Goal: Task Accomplishment & Management: Complete application form

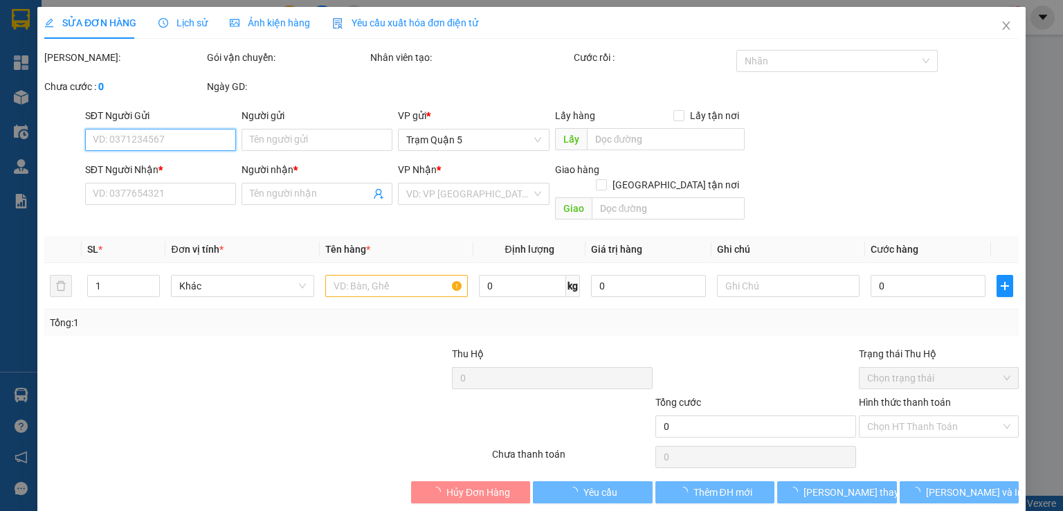
type input "Phong Tèo"
type input "0907338307"
type input "Vinh"
type input "20.000"
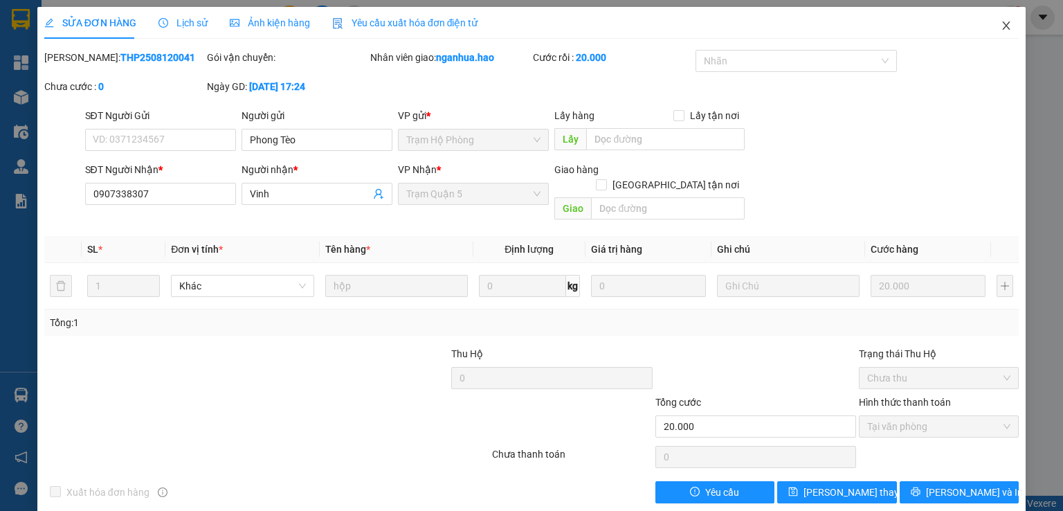
drag, startPoint x: 1003, startPoint y: 30, endPoint x: 993, endPoint y: 27, distance: 10.7
click at [993, 27] on span "Close" at bounding box center [1006, 26] width 39 height 39
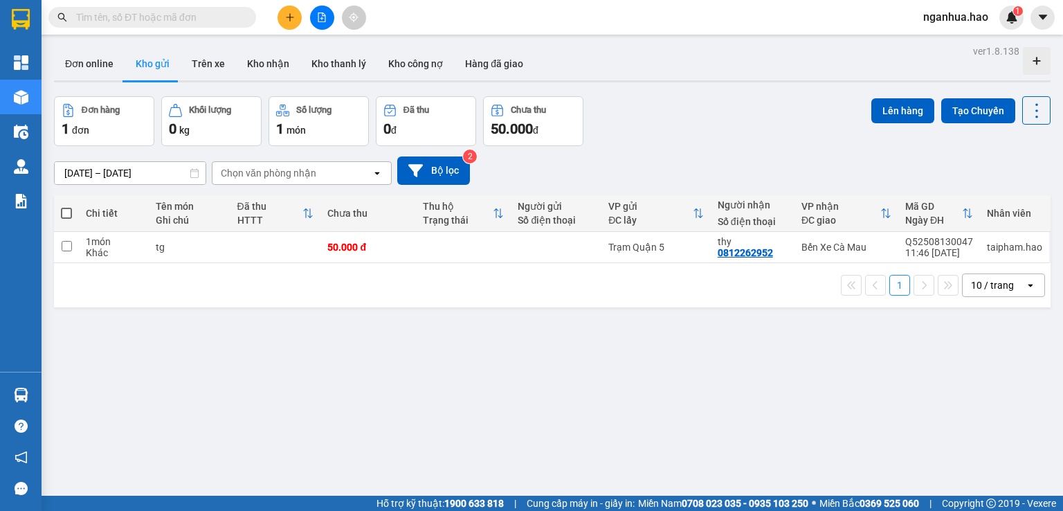
click at [179, 18] on input "text" at bounding box center [157, 17] width 163 height 15
click at [167, 12] on input "text" at bounding box center [157, 17] width 163 height 15
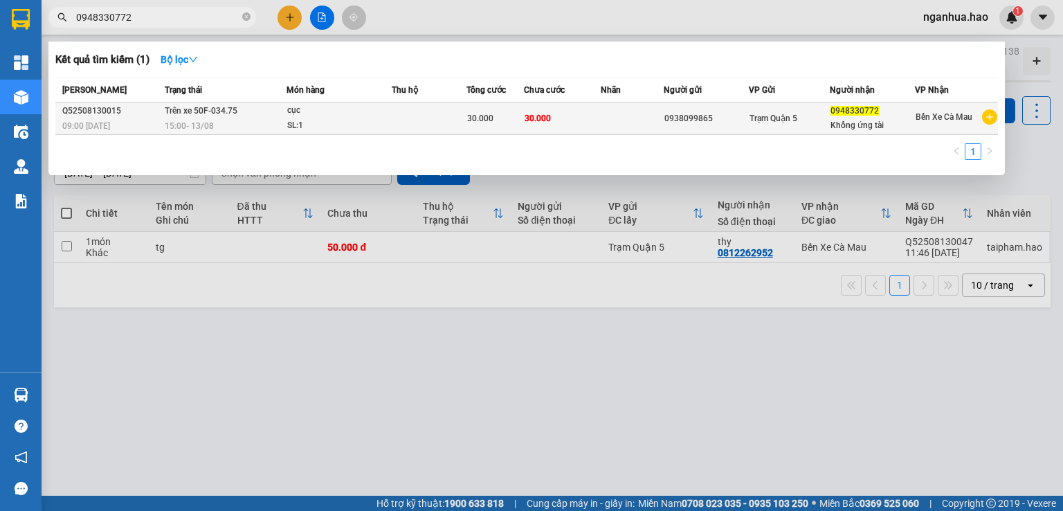
type input "0948330772"
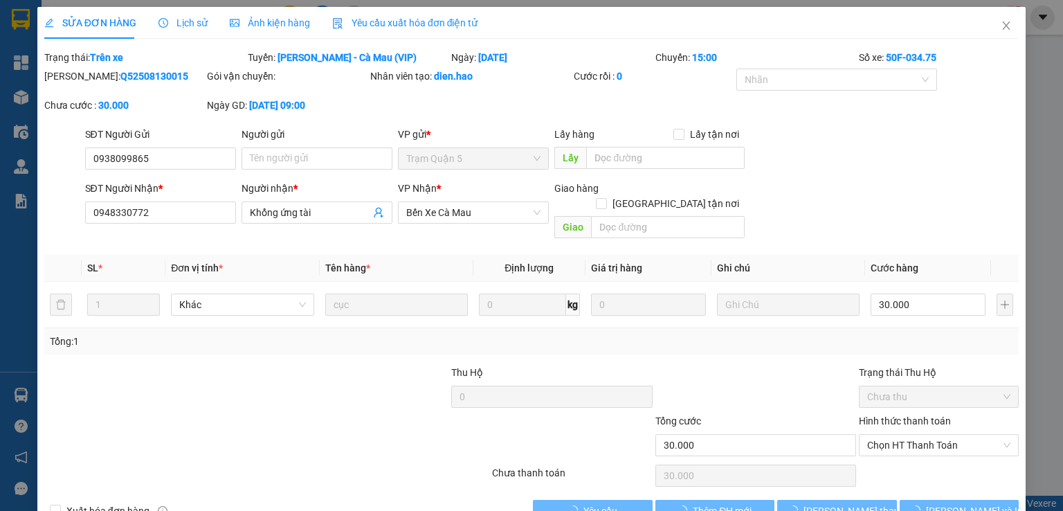
type input "0938099865"
type input "0948330772"
type input "Khổng ứng tài"
type input "30.000"
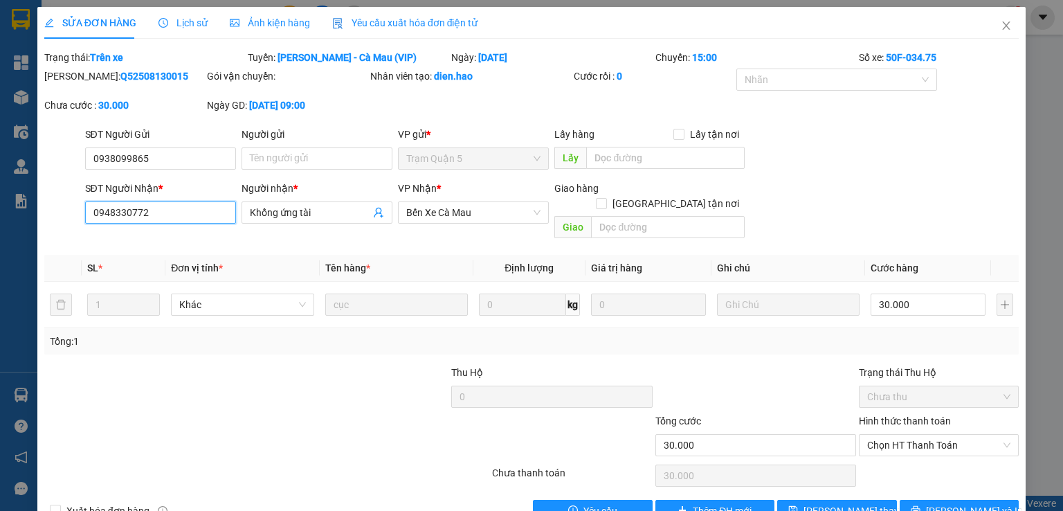
click at [130, 212] on input "0948330772" at bounding box center [160, 212] width 151 height 22
type input "0948880772"
click at [809, 503] on span "[PERSON_NAME] thay đổi" at bounding box center [858, 510] width 111 height 15
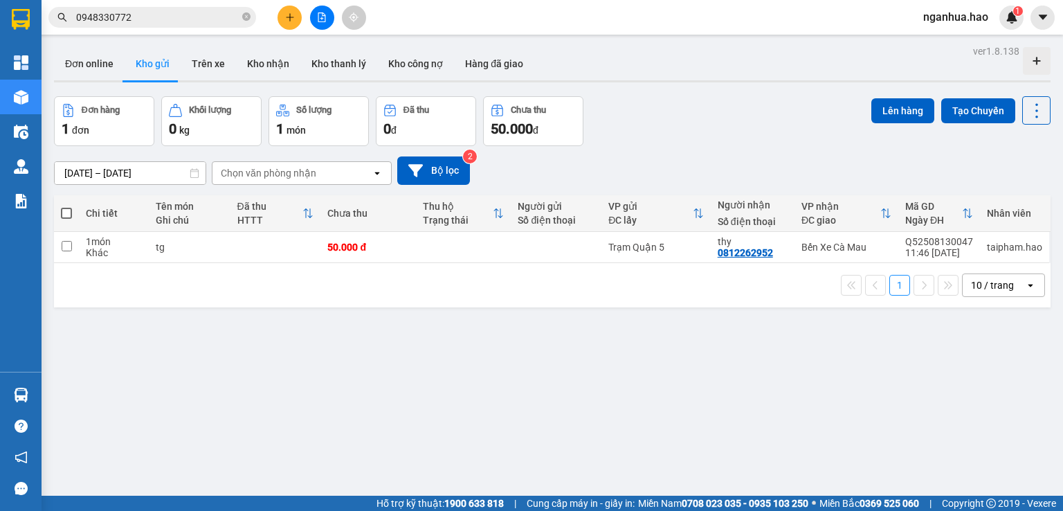
click at [194, 21] on input "0948330772" at bounding box center [157, 17] width 163 height 15
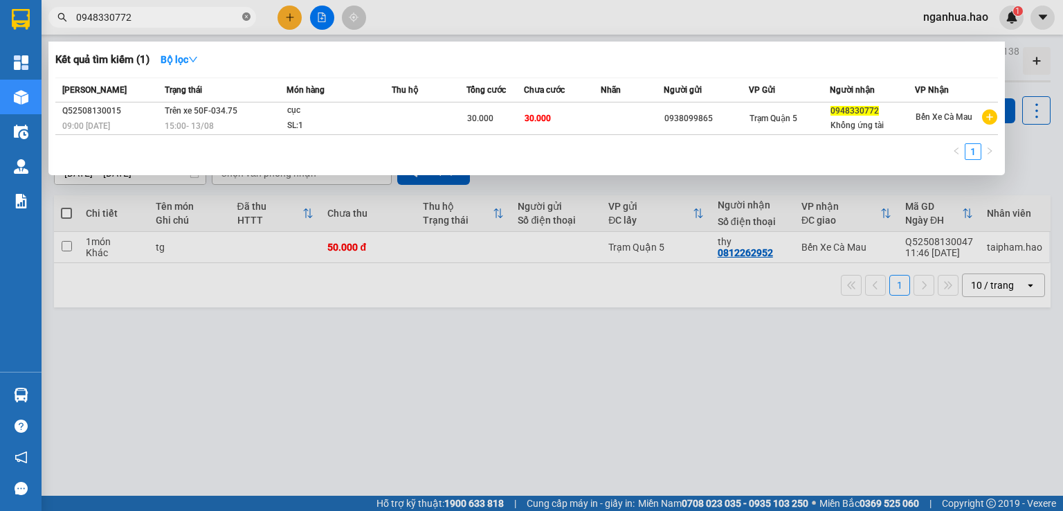
click at [246, 17] on icon "close-circle" at bounding box center [246, 16] width 8 height 8
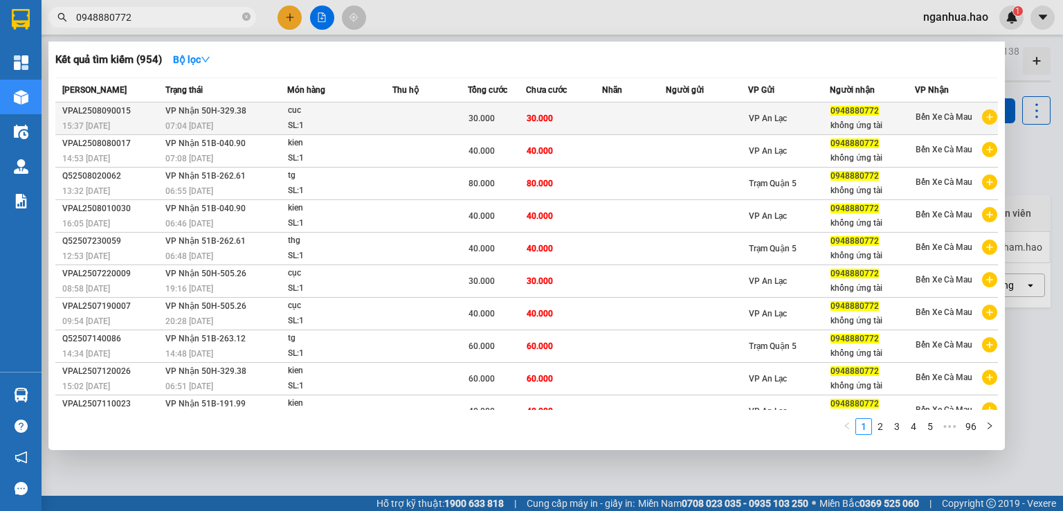
type input "0948880772"
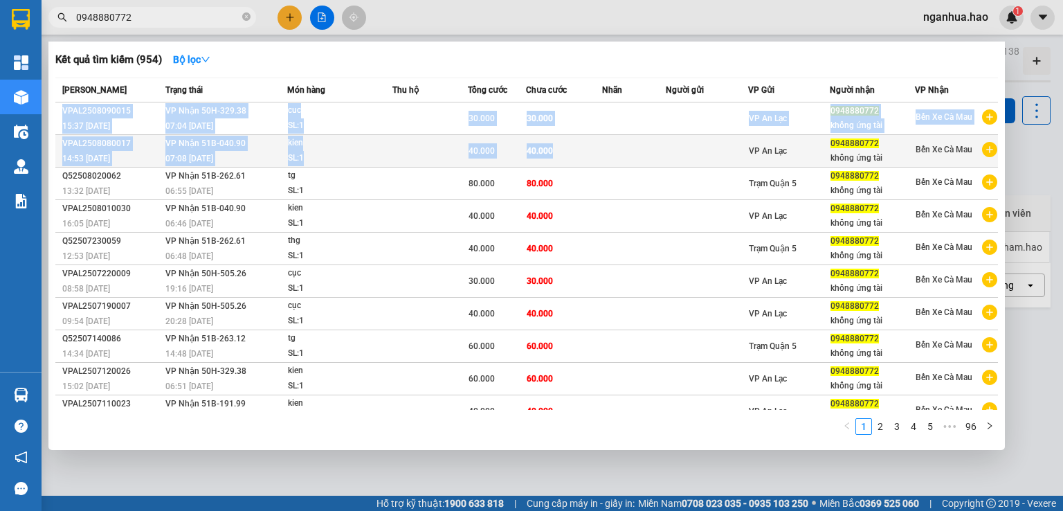
click at [579, 155] on tbody "VPAL2508090015 15:37 - 09/08 VP Nhận 50H-329.38 07:04 - 10/08 cuc SL: 1 30.000 …" at bounding box center [526, 264] width 943 height 325
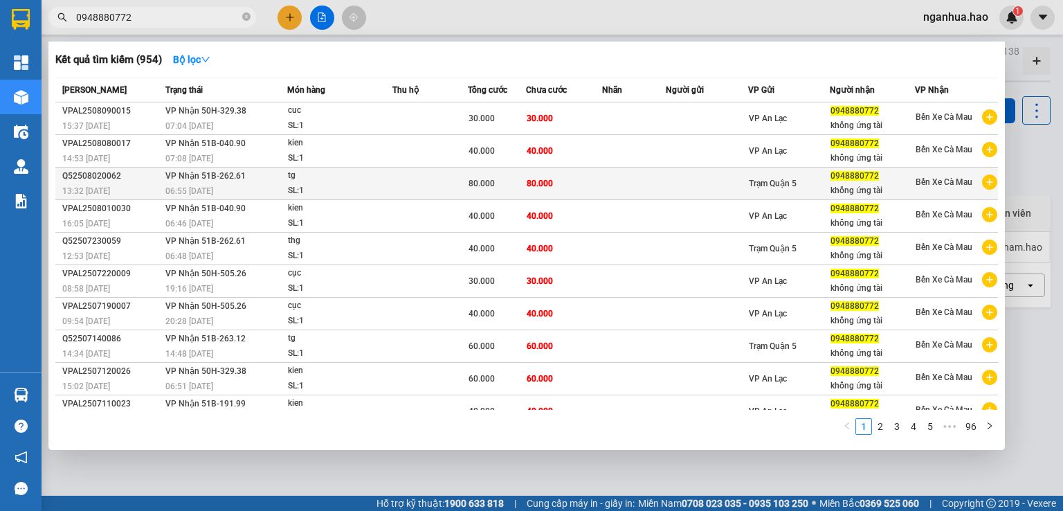
click at [671, 189] on td at bounding box center [707, 183] width 82 height 33
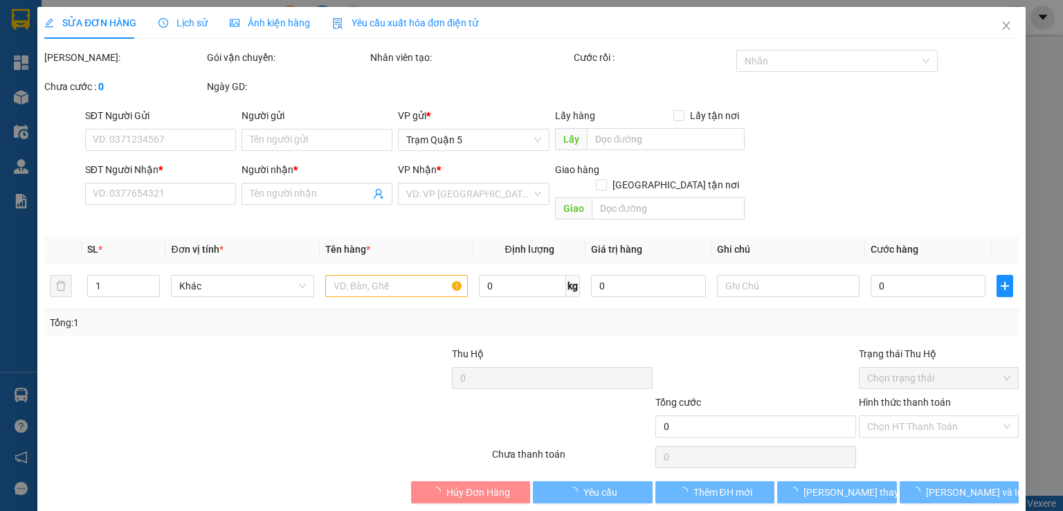
type input "0948880772"
type input "khổng ứng tài"
type input "80.000"
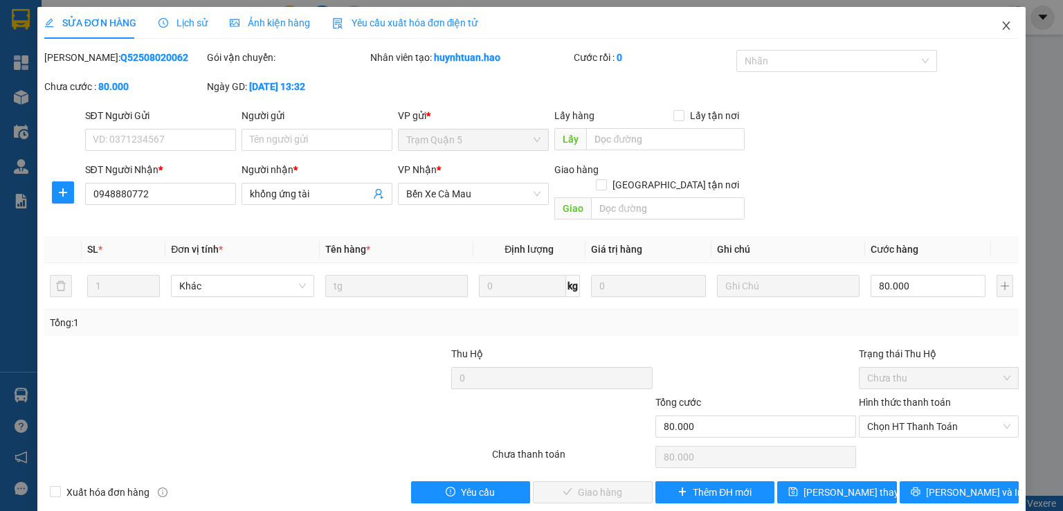
click at [1001, 28] on icon "close" at bounding box center [1006, 25] width 11 height 11
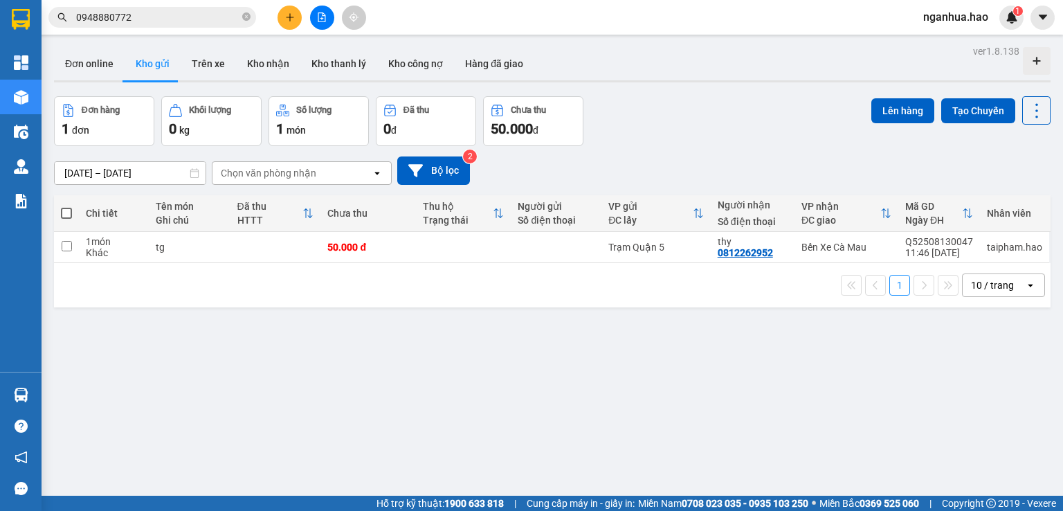
click at [166, 20] on input "0948880772" at bounding box center [157, 17] width 163 height 15
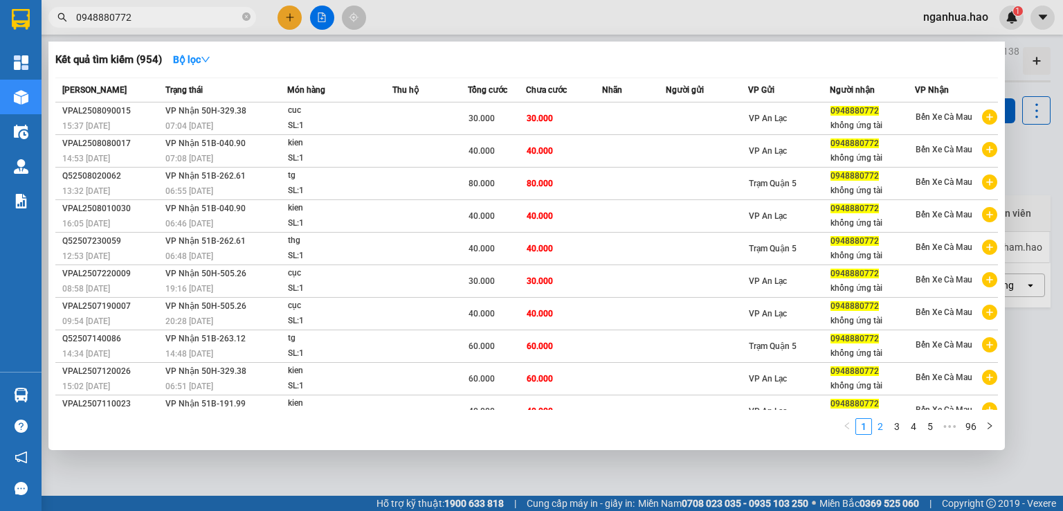
click at [884, 429] on link "2" at bounding box center [880, 426] width 15 height 15
click at [894, 427] on link "3" at bounding box center [896, 426] width 15 height 15
click at [869, 424] on link "1" at bounding box center [863, 426] width 15 height 15
click at [246, 15] on icon "close-circle" at bounding box center [246, 16] width 8 height 8
type input "0948880772"
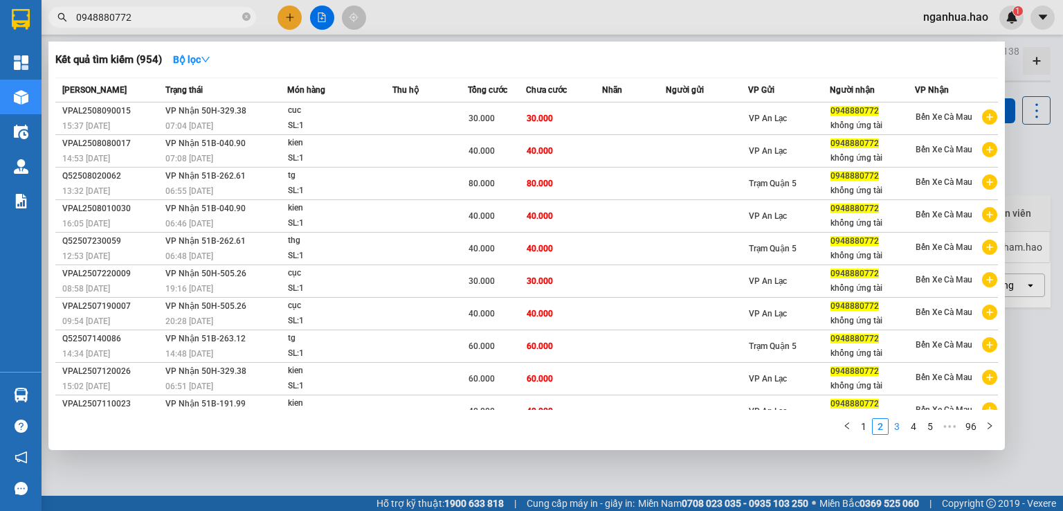
click at [902, 428] on link "3" at bounding box center [896, 426] width 15 height 15
click at [913, 428] on link "4" at bounding box center [913, 426] width 15 height 15
click at [917, 427] on link "5" at bounding box center [913, 426] width 15 height 15
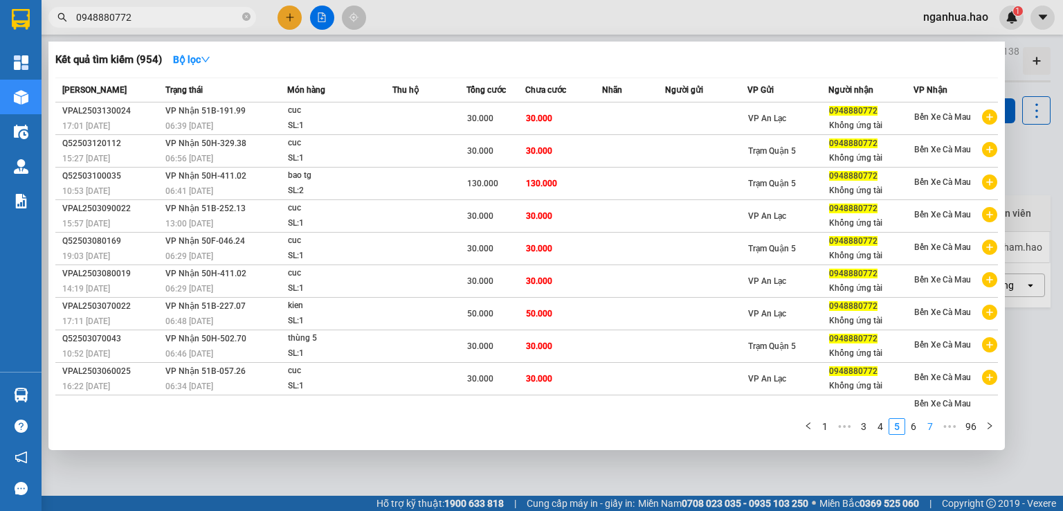
click at [927, 427] on link "7" at bounding box center [929, 426] width 15 height 15
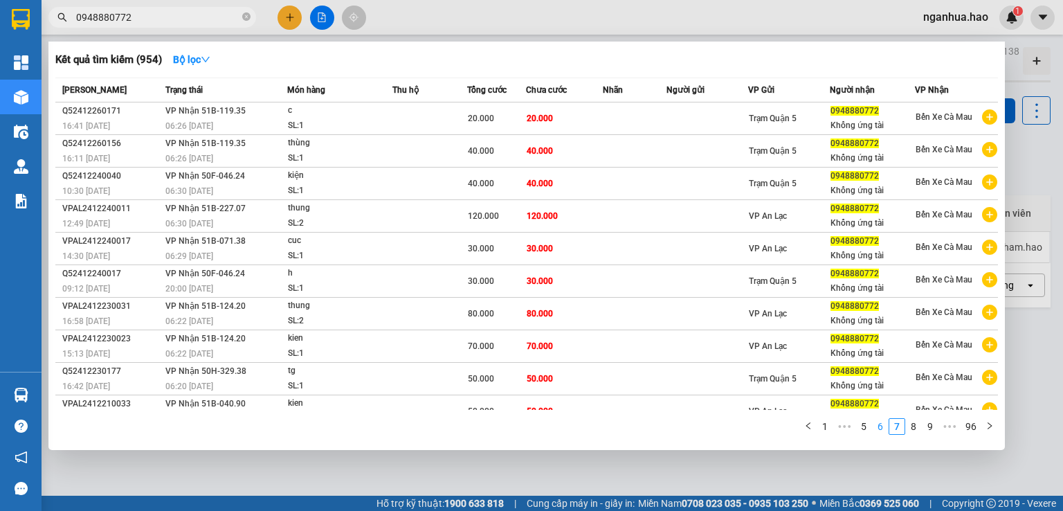
click at [886, 424] on link "6" at bounding box center [880, 426] width 15 height 15
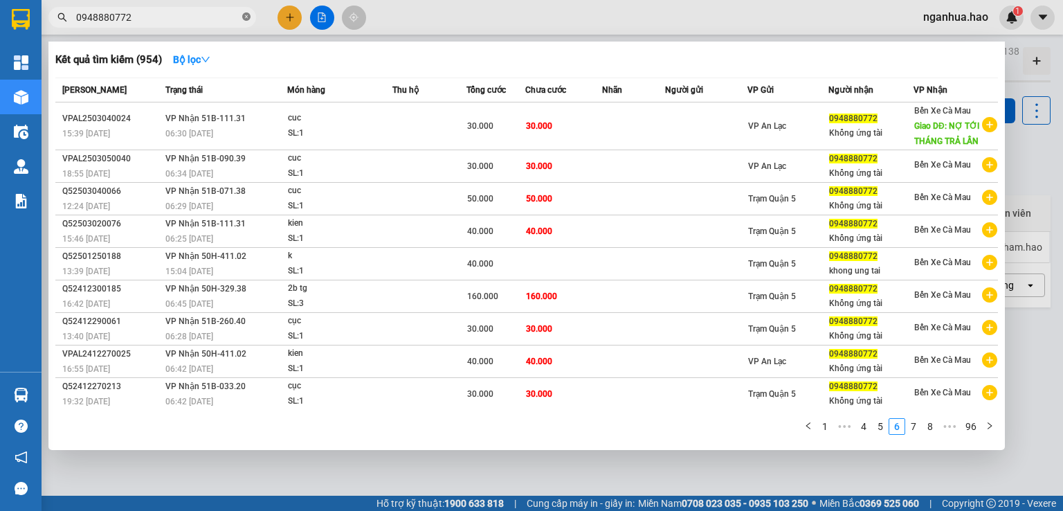
click at [244, 19] on icon "close-circle" at bounding box center [246, 16] width 8 height 8
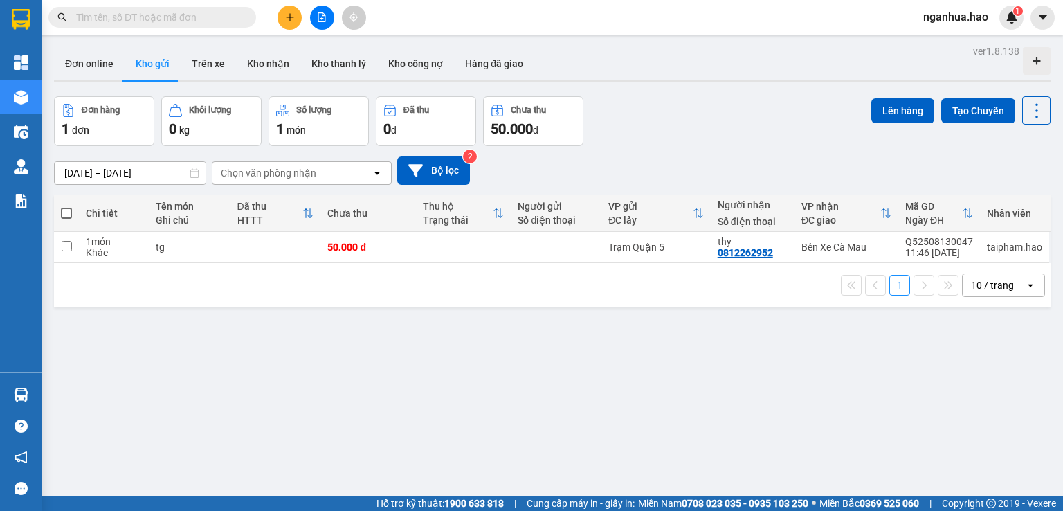
click at [219, 17] on input "text" at bounding box center [157, 17] width 163 height 15
click at [264, 69] on button "Kho nhận" at bounding box center [268, 63] width 64 height 33
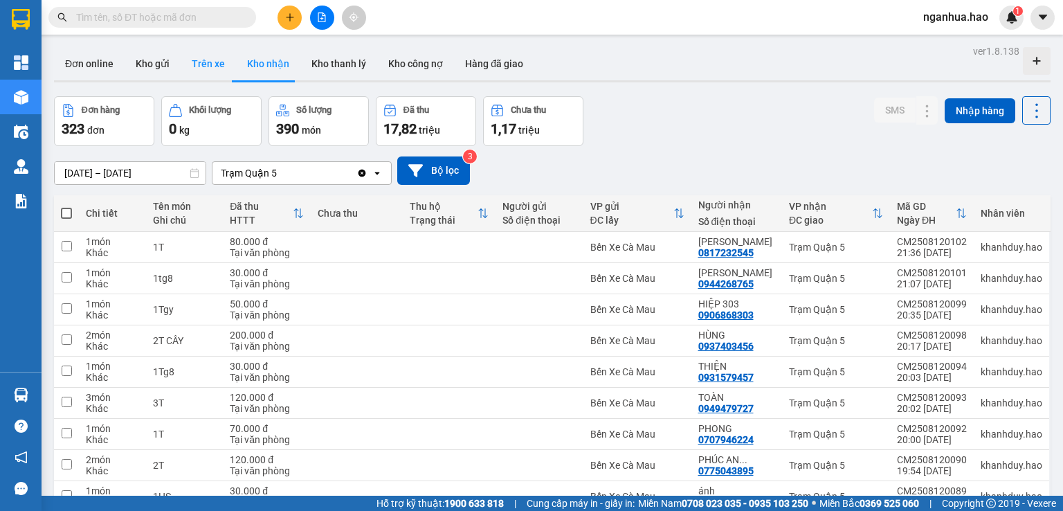
click at [211, 64] on button "Trên xe" at bounding box center [208, 63] width 55 height 33
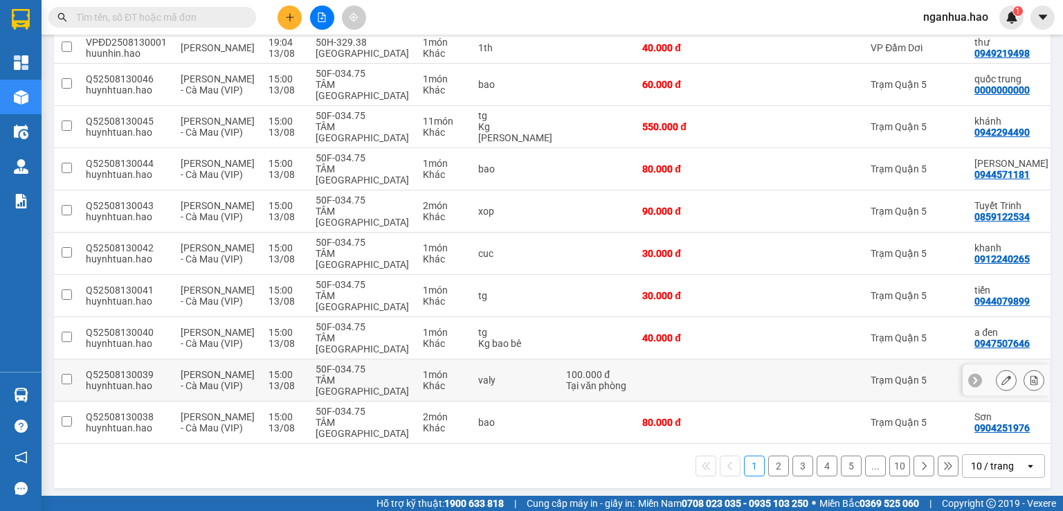
scroll to position [208, 0]
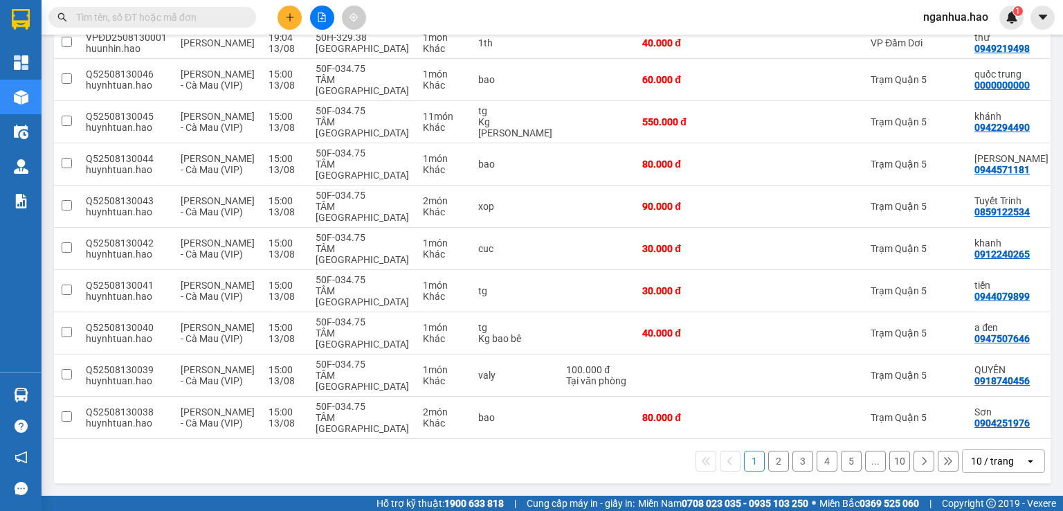
click at [768, 462] on button "2" at bounding box center [778, 461] width 21 height 21
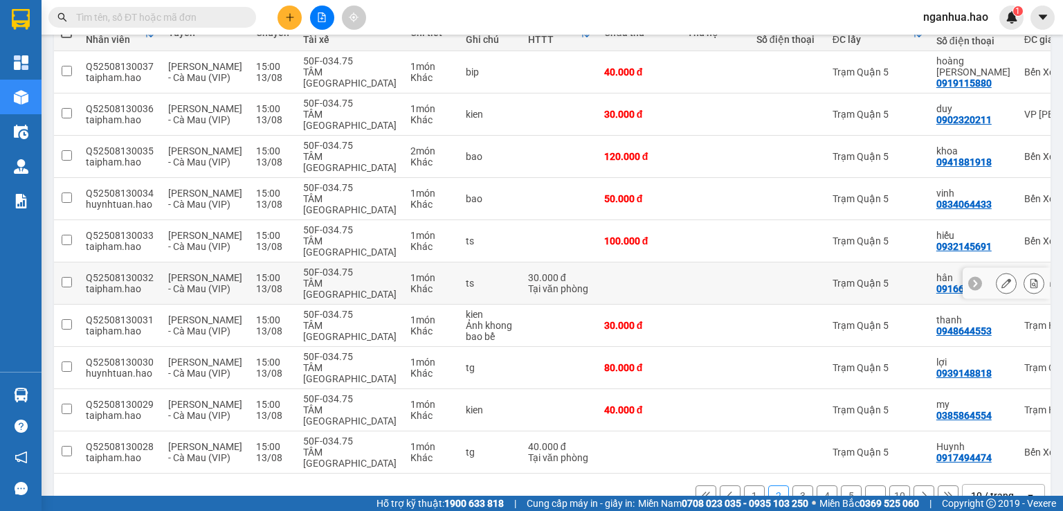
scroll to position [219, 0]
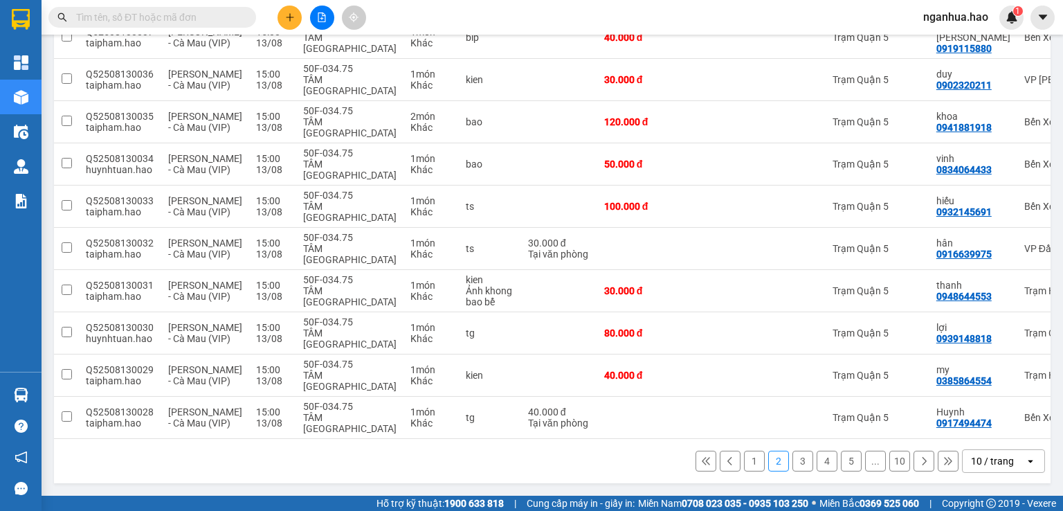
click at [795, 462] on button "3" at bounding box center [802, 461] width 21 height 21
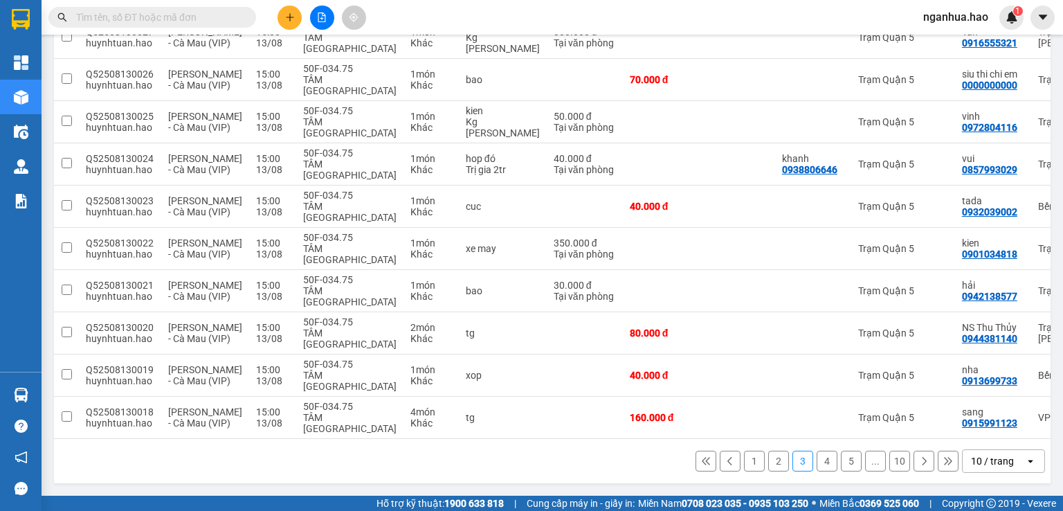
click at [817, 463] on button "4" at bounding box center [827, 461] width 21 height 21
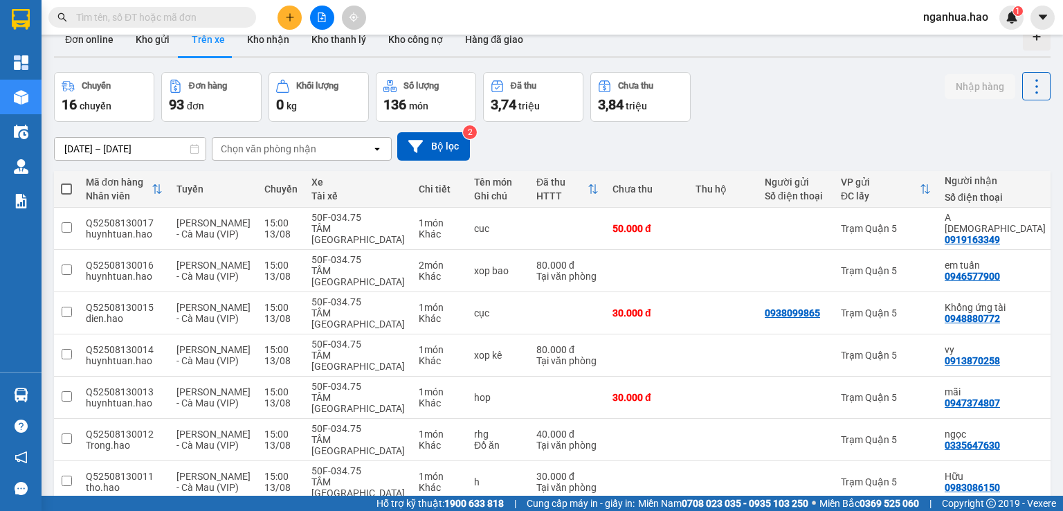
scroll to position [0, 0]
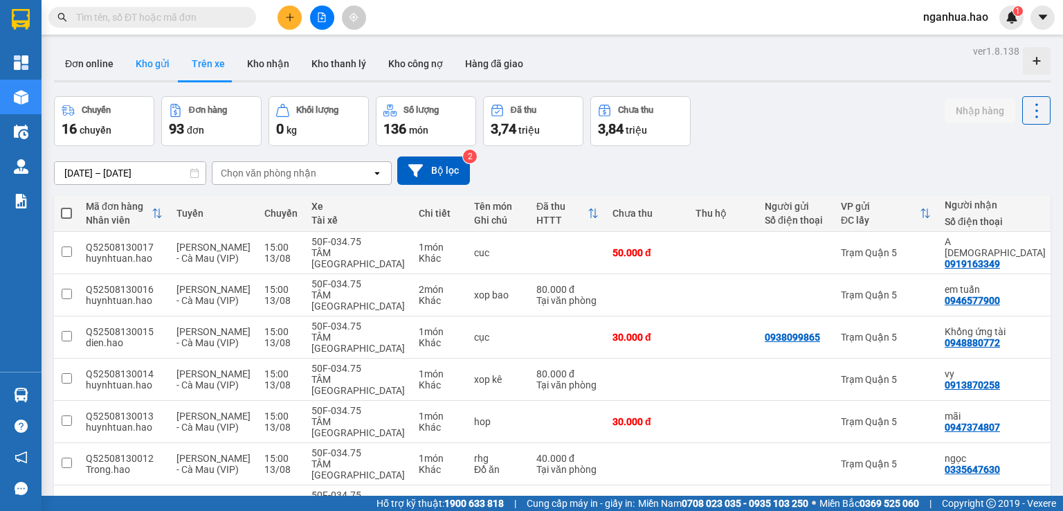
click at [144, 66] on button "Kho gửi" at bounding box center [153, 63] width 56 height 33
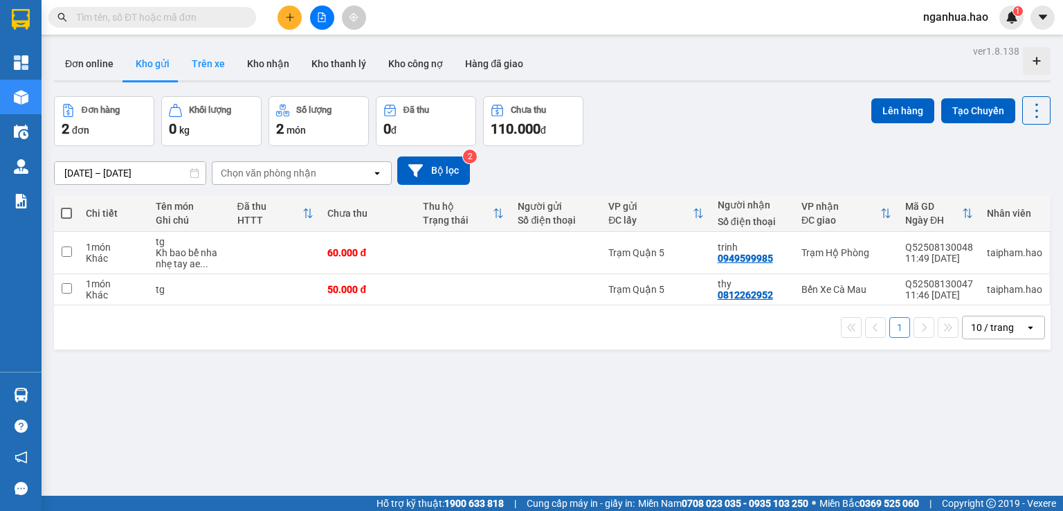
click at [215, 66] on button "Trên xe" at bounding box center [208, 63] width 55 height 33
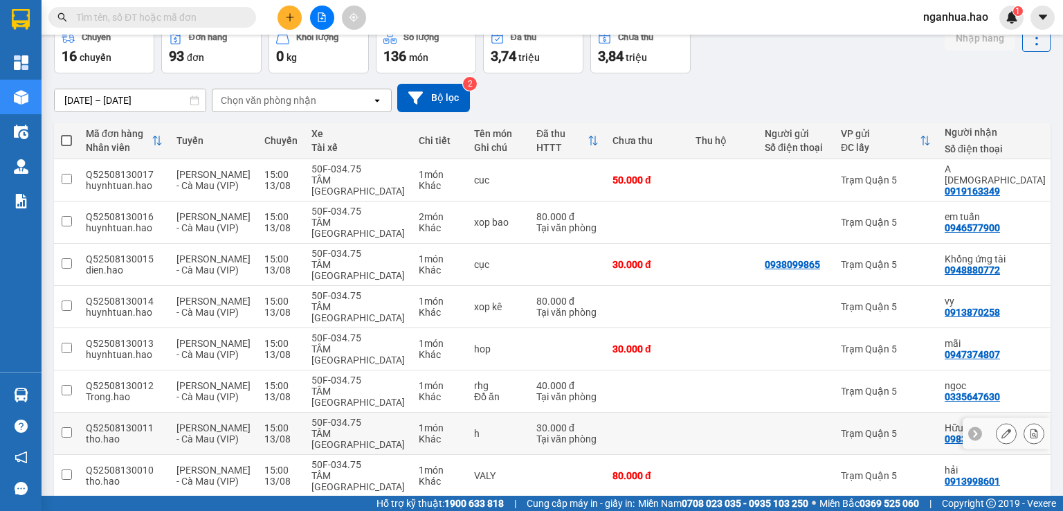
scroll to position [208, 0]
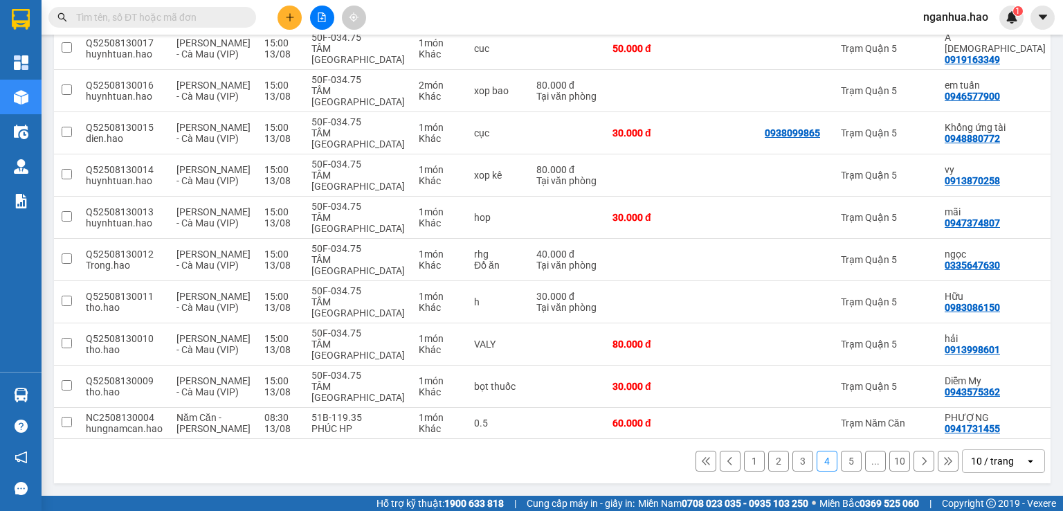
click at [844, 462] on button "5" at bounding box center [851, 461] width 21 height 21
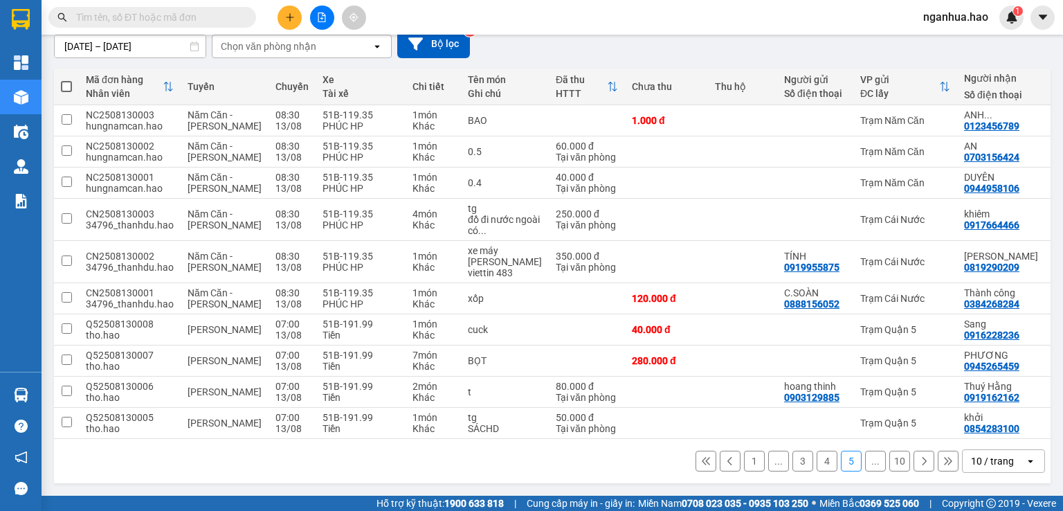
scroll to position [130, 0]
click at [919, 466] on icon at bounding box center [924, 461] width 10 height 10
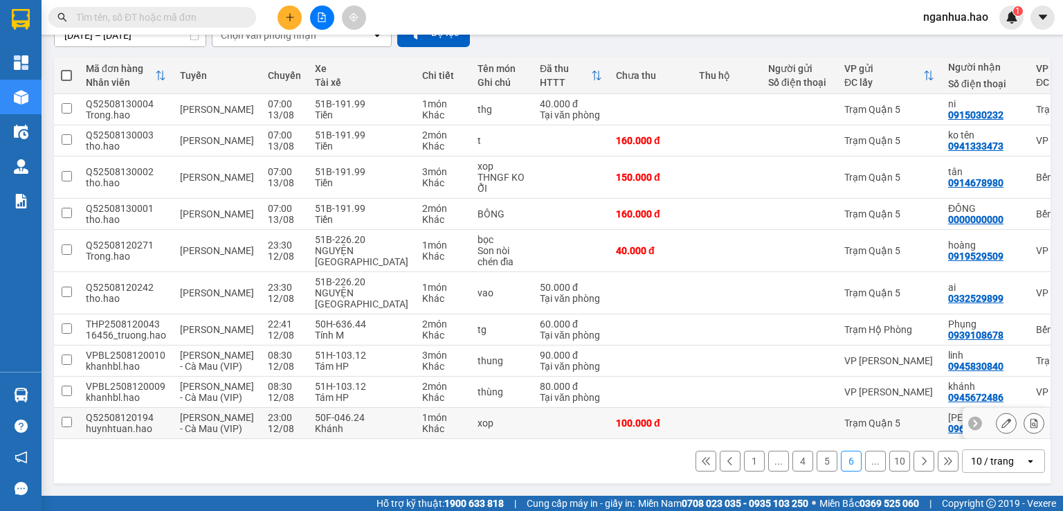
scroll to position [163, 0]
click at [916, 466] on button at bounding box center [923, 461] width 21 height 21
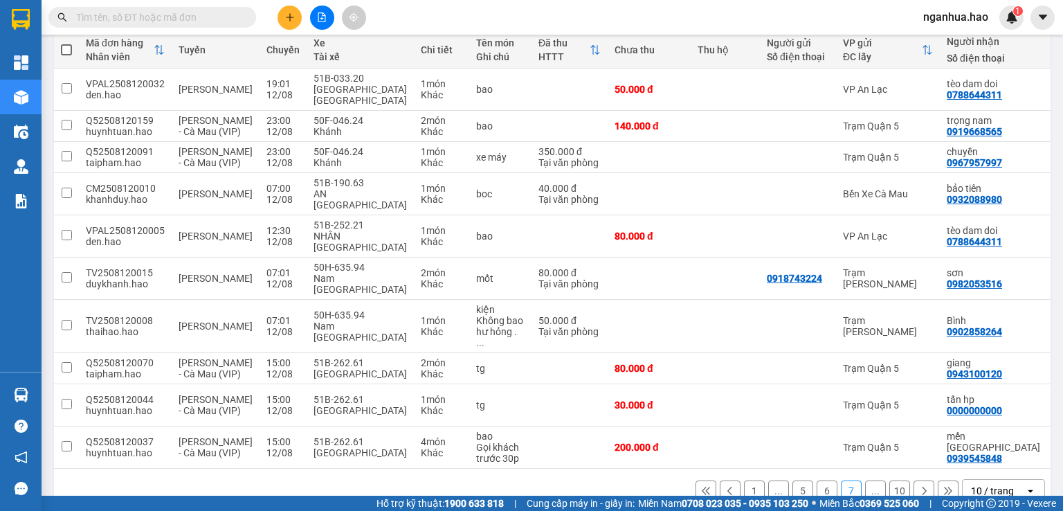
click at [919, 486] on icon at bounding box center [924, 491] width 10 height 10
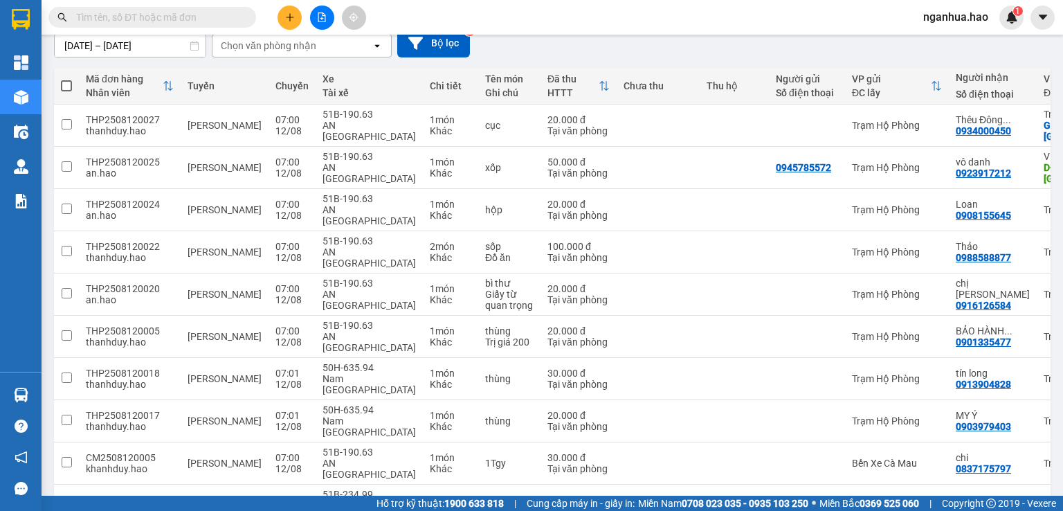
scroll to position [130, 0]
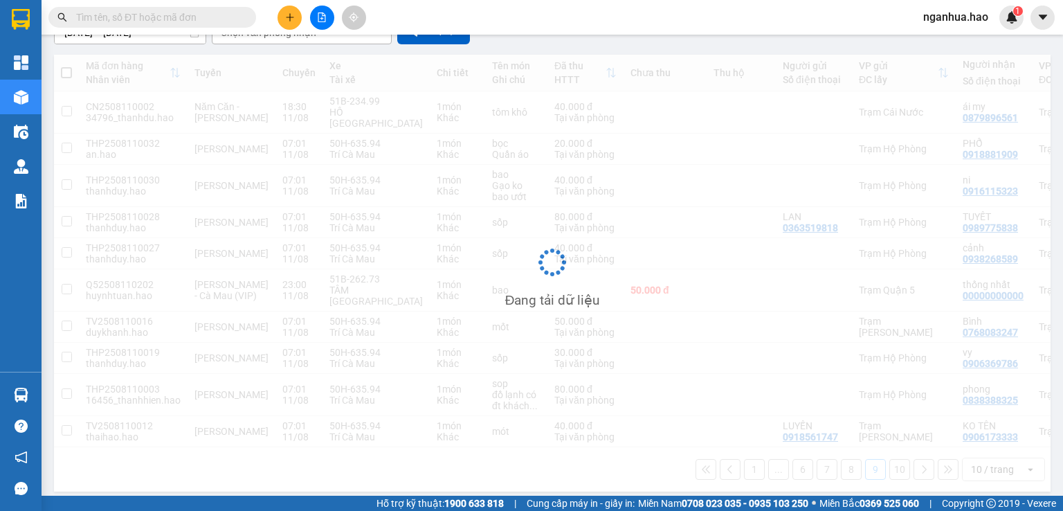
scroll to position [141, 0]
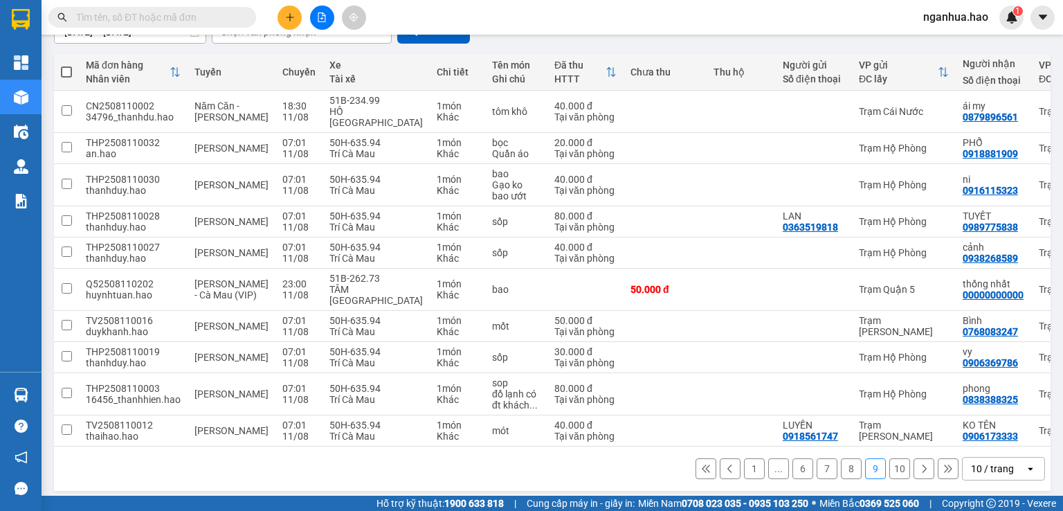
click at [919, 464] on icon at bounding box center [924, 469] width 10 height 10
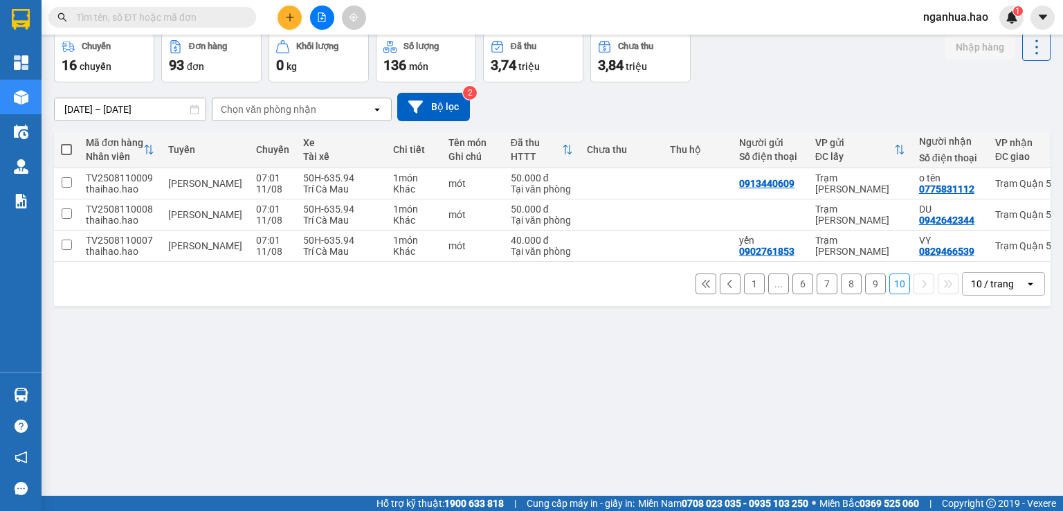
click at [1025, 294] on div "open" at bounding box center [1034, 284] width 19 height 22
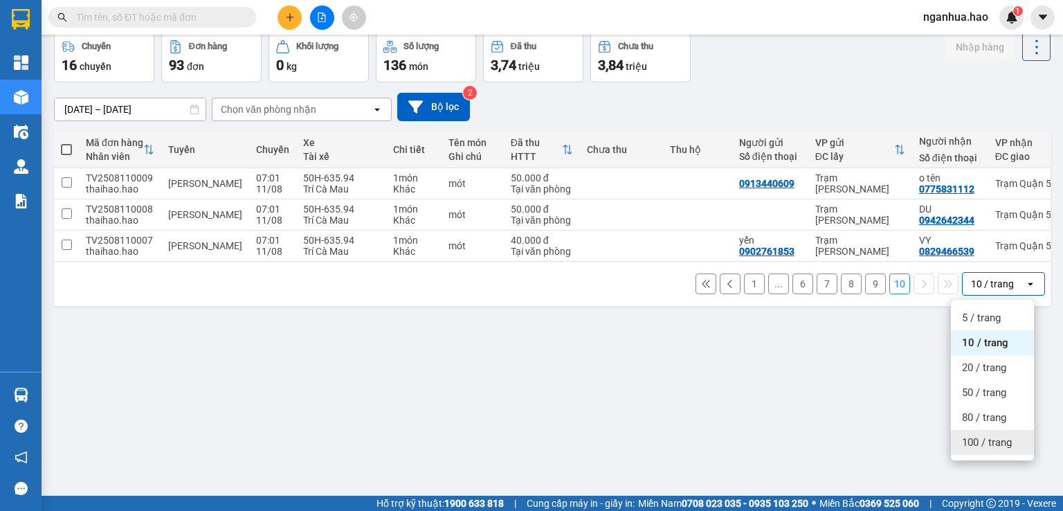
click at [988, 441] on span "100 / trang" at bounding box center [987, 442] width 50 height 14
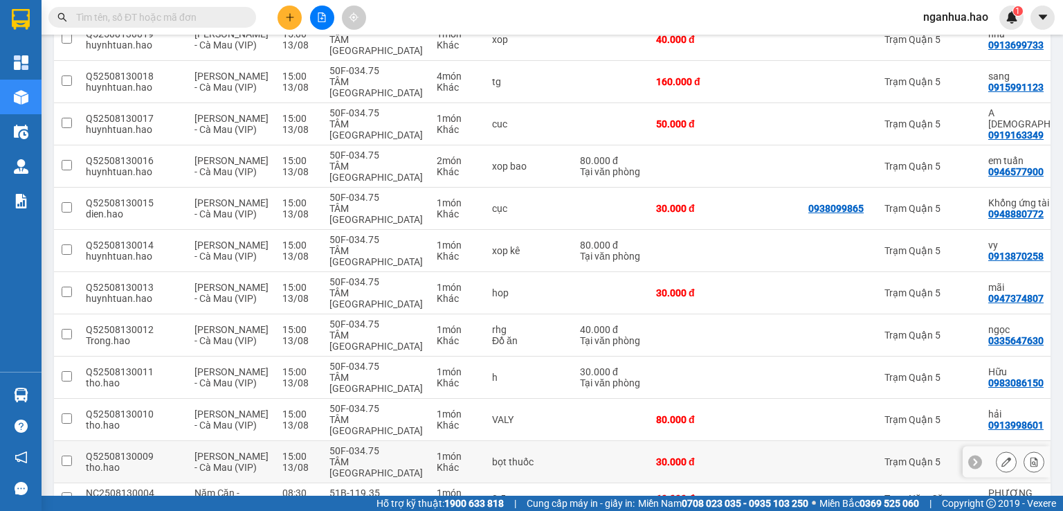
scroll to position [1363, 0]
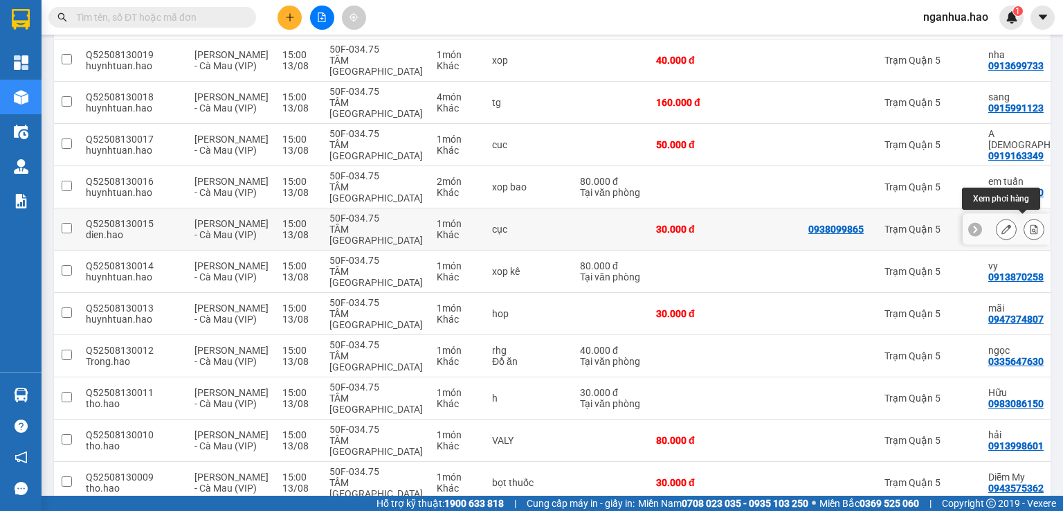
click at [1030, 226] on icon at bounding box center [1034, 229] width 8 height 10
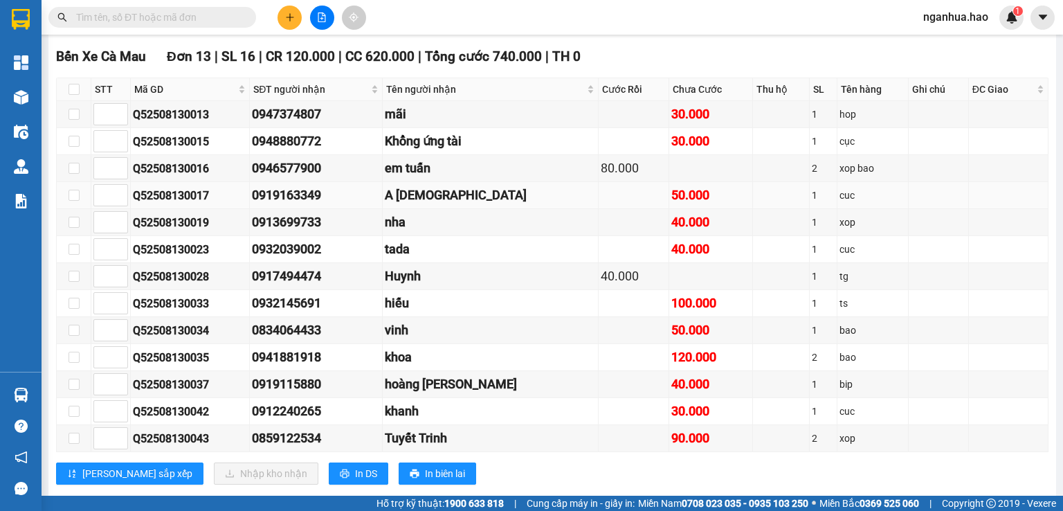
scroll to position [346, 0]
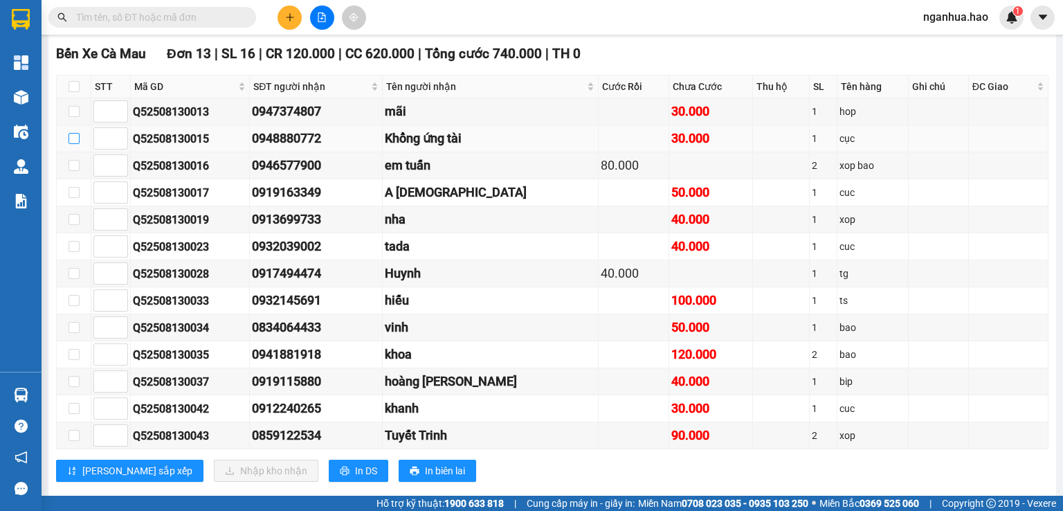
click at [75, 144] on input "checkbox" at bounding box center [74, 138] width 11 height 11
checkbox input "true"
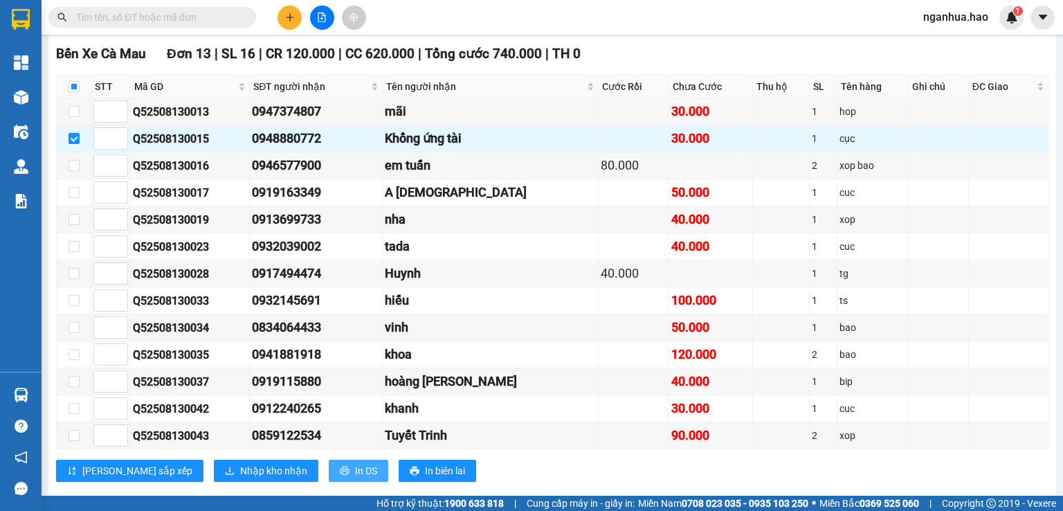
click at [355, 478] on span "In DS" at bounding box center [366, 470] width 22 height 15
click at [425, 478] on span "In biên lai" at bounding box center [445, 470] width 40 height 15
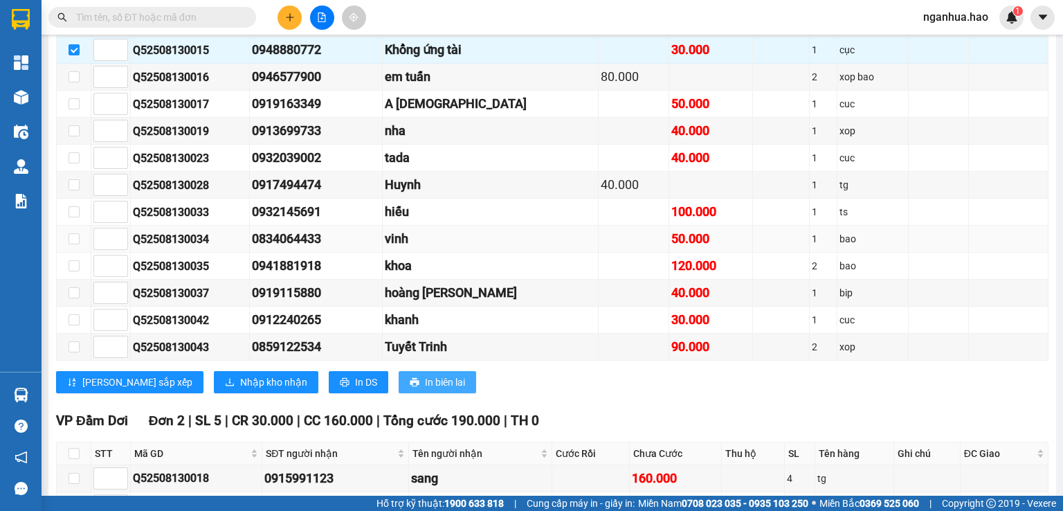
scroll to position [346, 0]
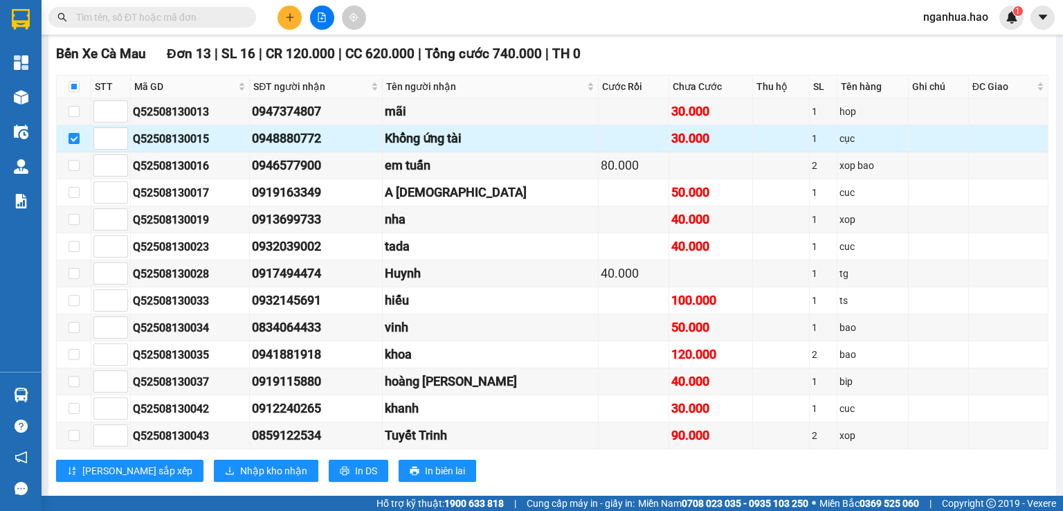
click at [432, 148] on div "Khổng ứng tài" at bounding box center [490, 138] width 211 height 19
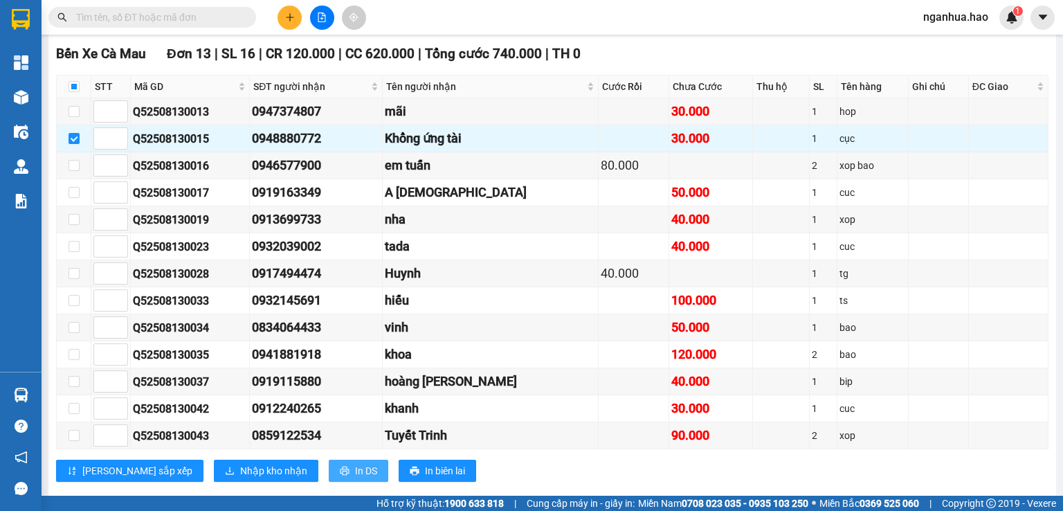
click at [340, 475] on icon "printer" at bounding box center [344, 470] width 9 height 9
click at [240, 475] on span "Nhập kho nhận" at bounding box center [273, 470] width 67 height 15
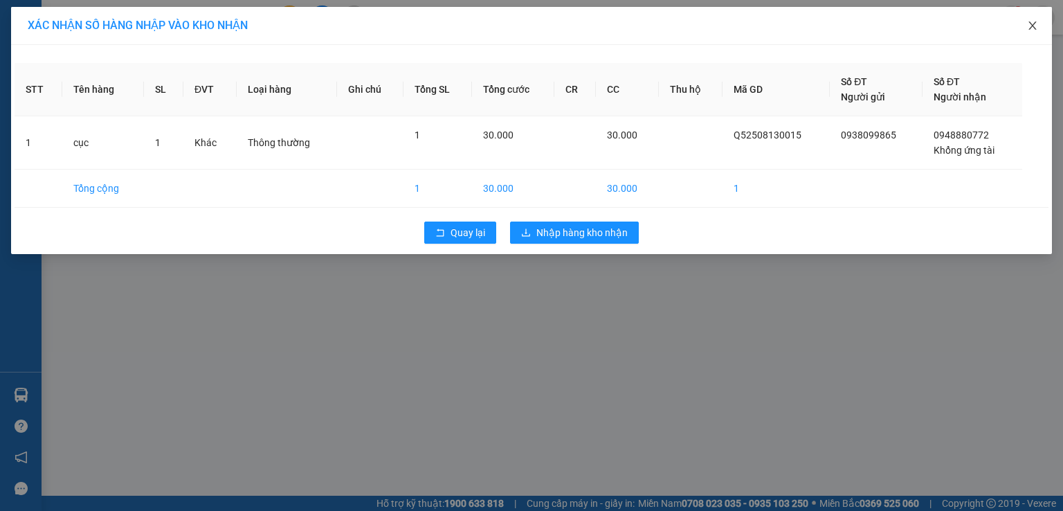
click at [1035, 20] on span "Close" at bounding box center [1032, 26] width 39 height 39
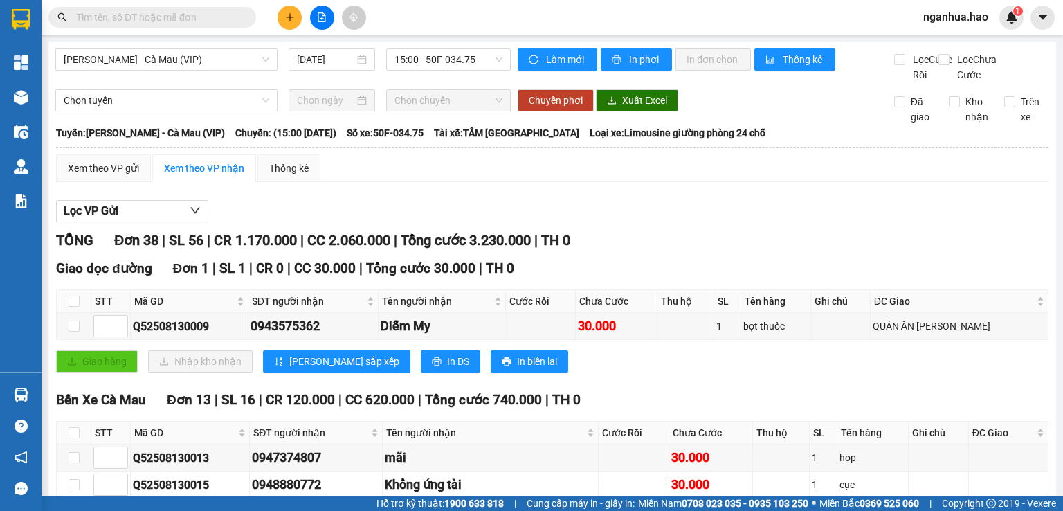
scroll to position [277, 0]
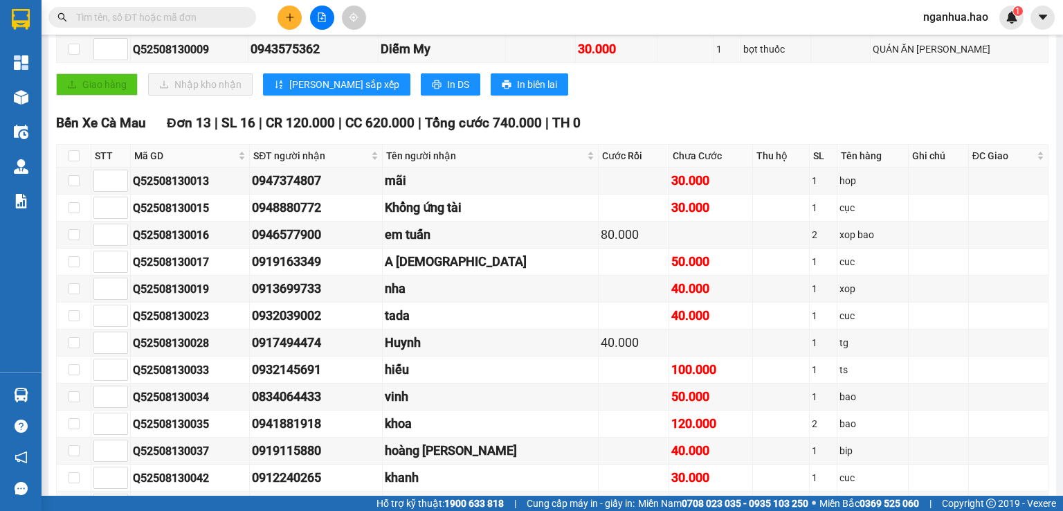
click at [202, 17] on input "text" at bounding box center [157, 17] width 163 height 15
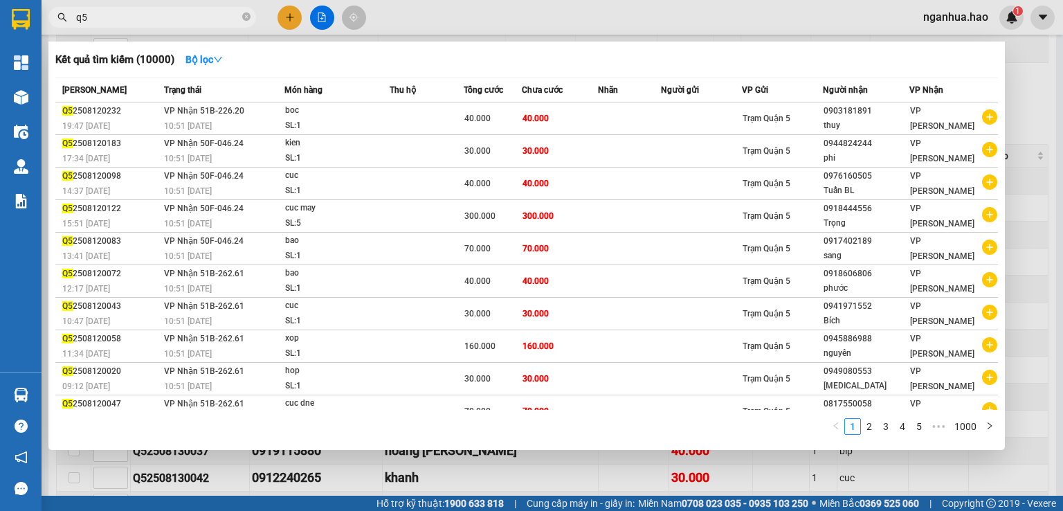
type input "q"
click at [122, 470] on div at bounding box center [531, 255] width 1063 height 511
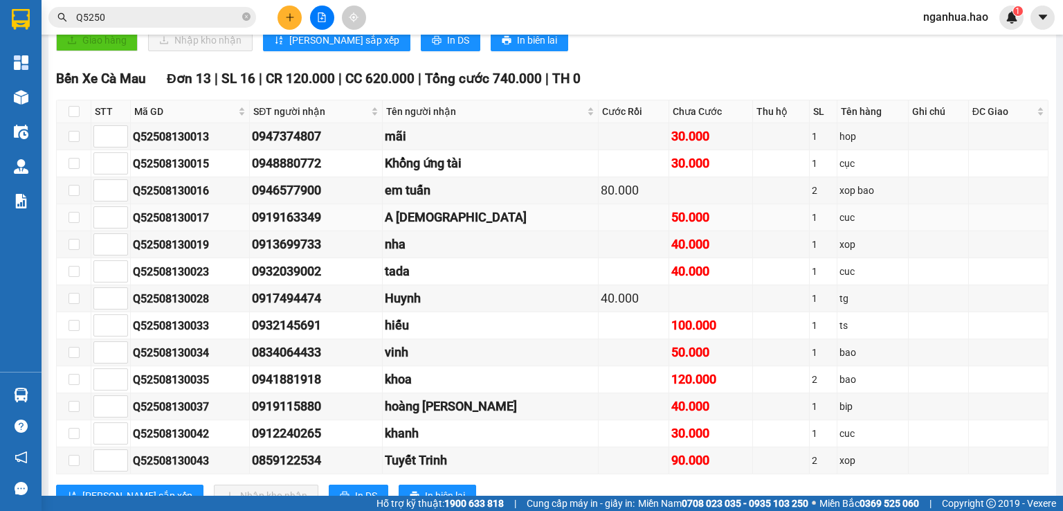
scroll to position [346, 0]
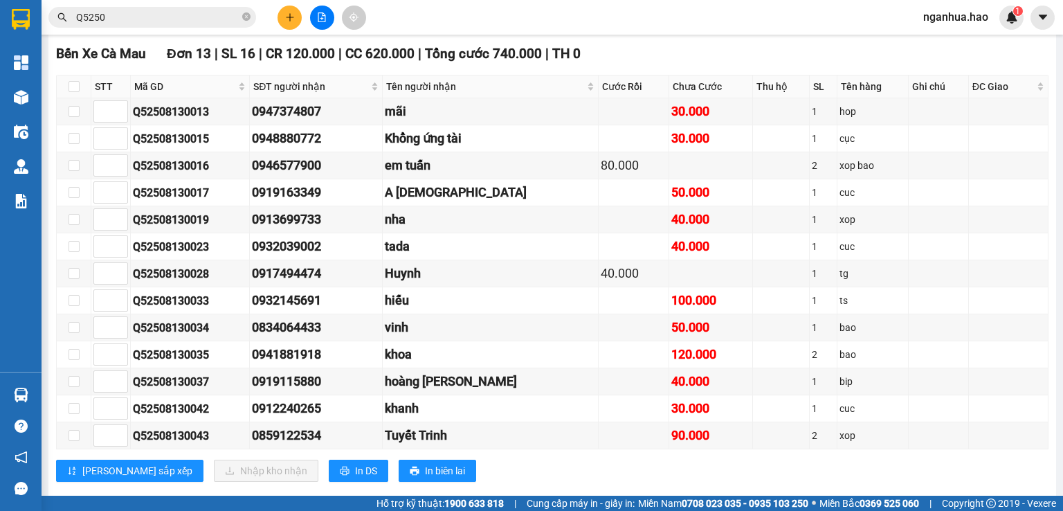
click at [157, 11] on input "Q5250" at bounding box center [157, 17] width 163 height 15
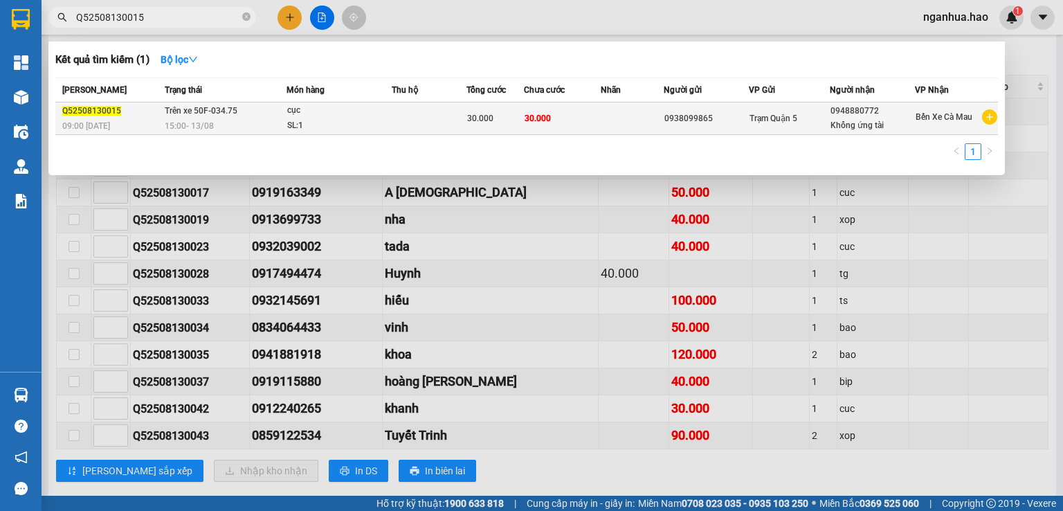
type input "Q52508130015"
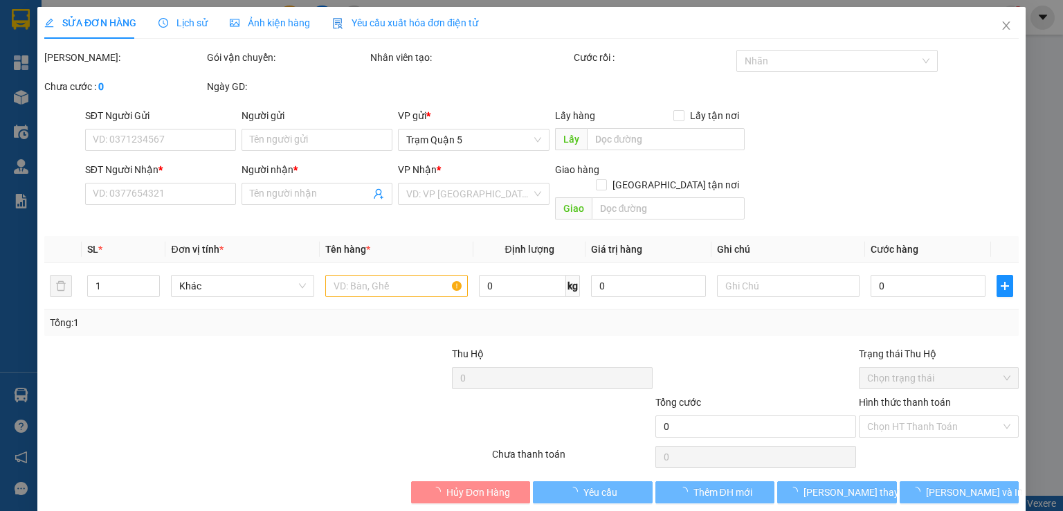
type input "0938099865"
type input "0948880772"
type input "Khổng ứng tài"
type input "30.000"
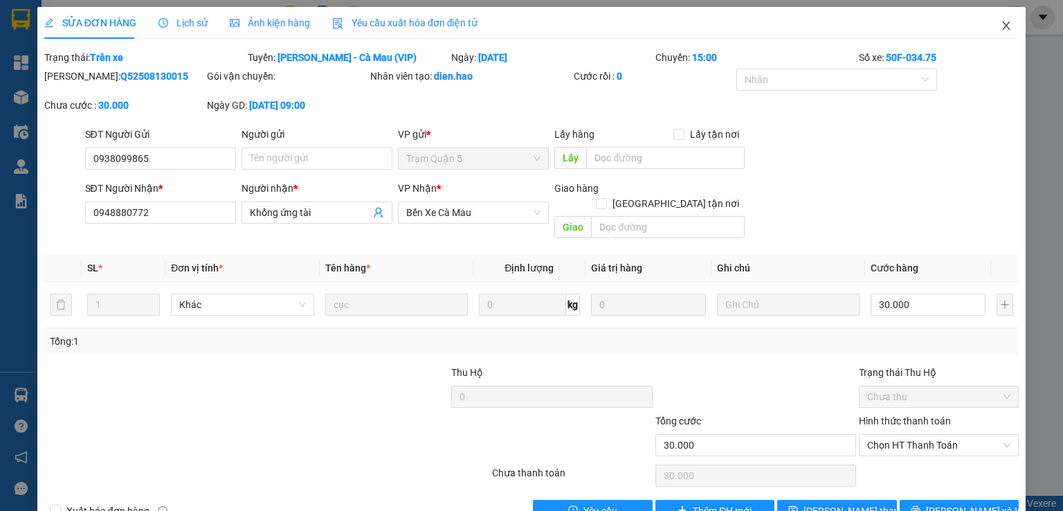
click at [1001, 28] on span "Close" at bounding box center [1006, 26] width 39 height 39
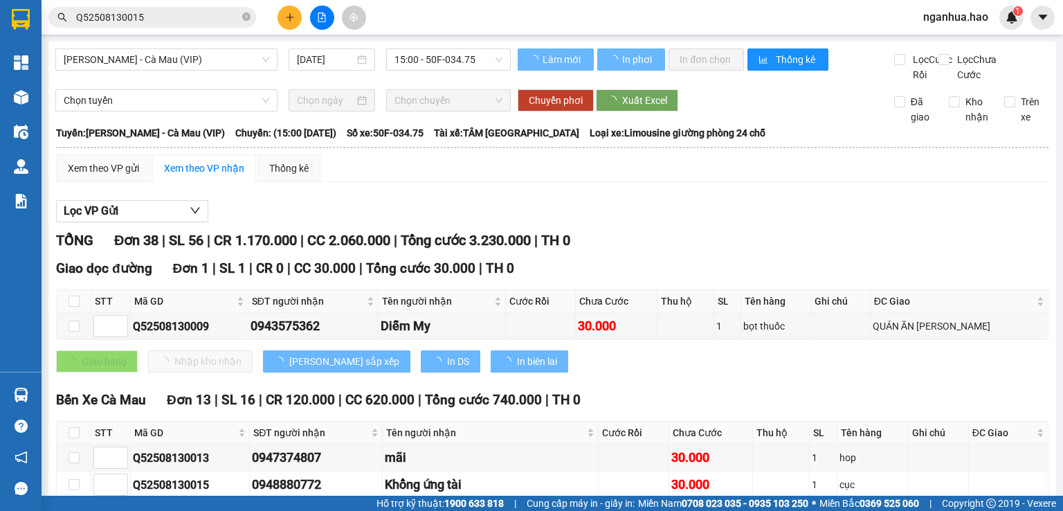
click at [158, 20] on input "Q52508130015" at bounding box center [157, 17] width 163 height 15
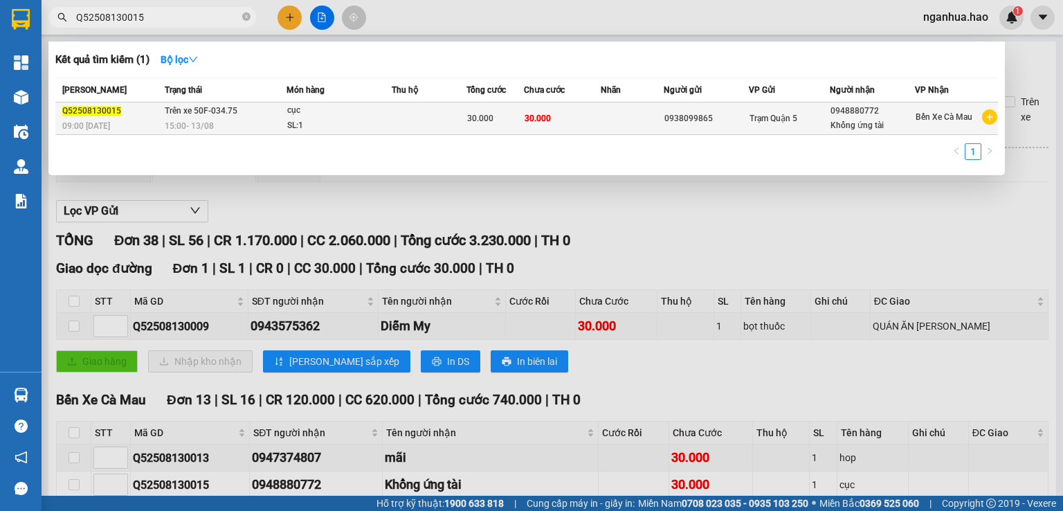
click at [601, 115] on td at bounding box center [632, 118] width 63 height 33
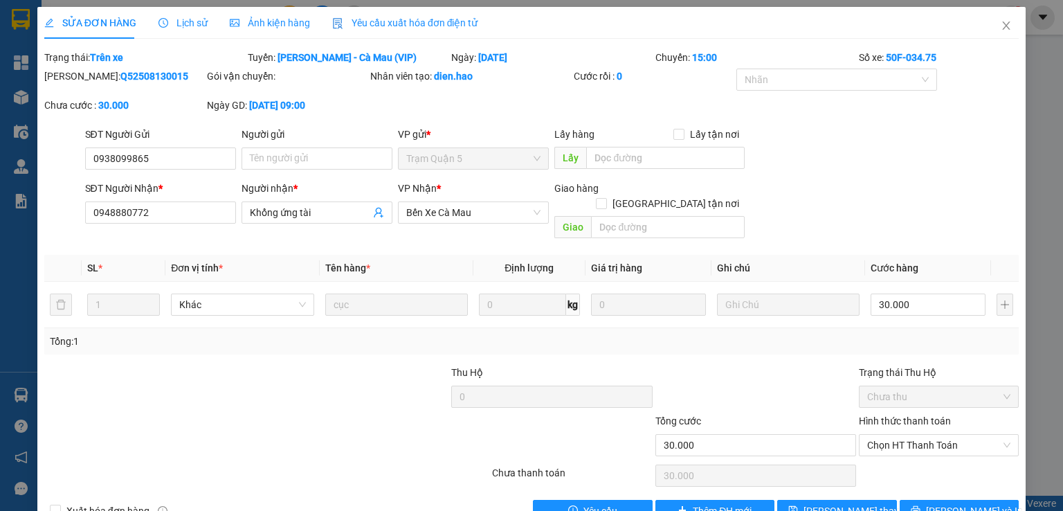
click at [298, 23] on span "Ảnh kiện hàng" at bounding box center [270, 22] width 80 height 11
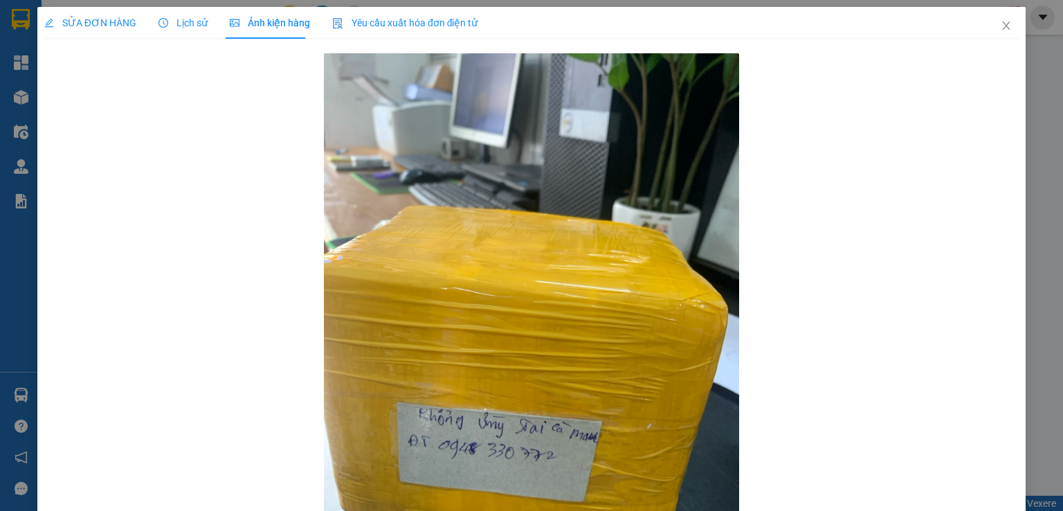
click at [208, 24] on div "SỬA ĐƠN HÀNG Lịch sử Ảnh kiện hàng Yêu cầu xuất hóa đơn điện tử" at bounding box center [261, 23] width 434 height 32
click at [186, 23] on span "Lịch sử" at bounding box center [182, 22] width 49 height 11
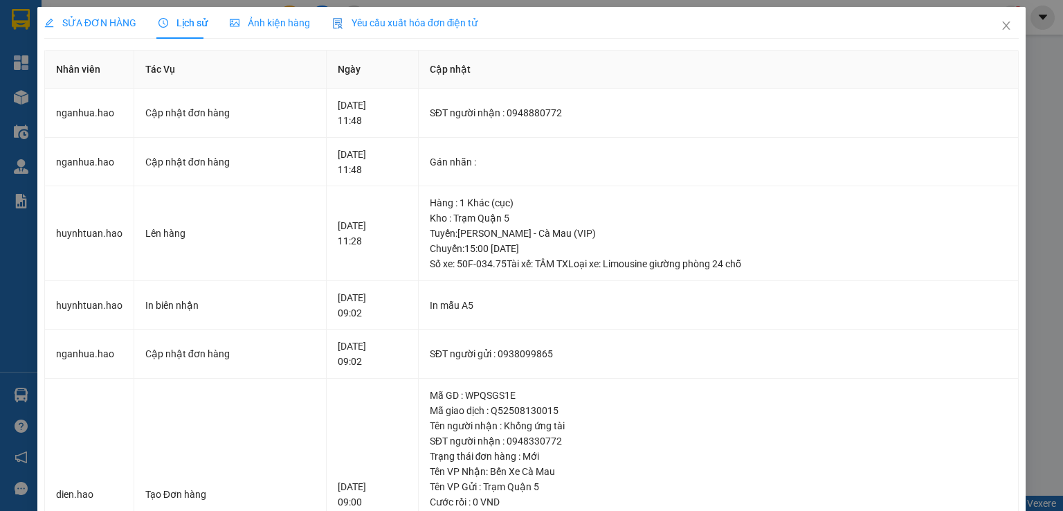
click at [102, 30] on div "SỬA ĐƠN HÀNG" at bounding box center [90, 23] width 92 height 32
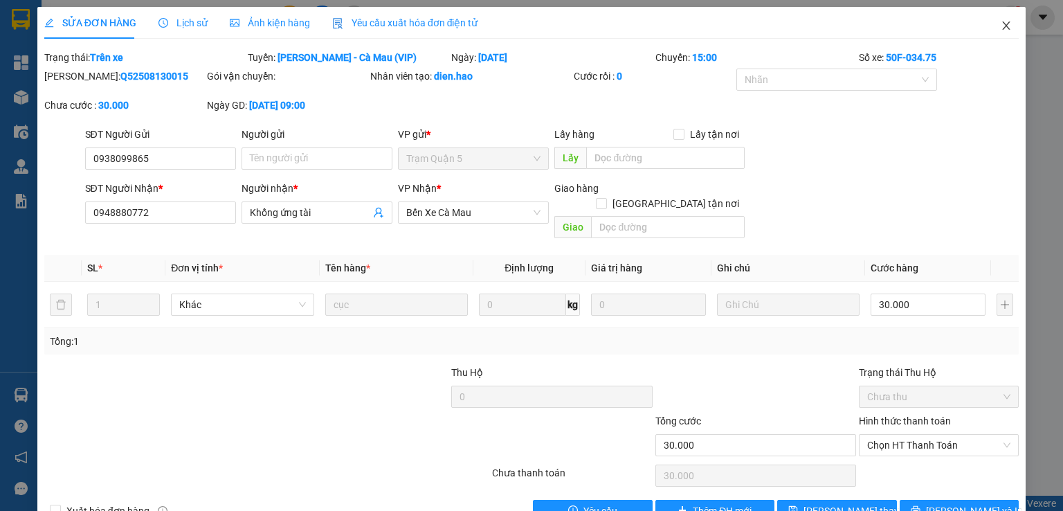
drag, startPoint x: 992, startPoint y: 28, endPoint x: 978, endPoint y: 32, distance: 14.4
click at [1001, 28] on icon "close" at bounding box center [1006, 25] width 11 height 11
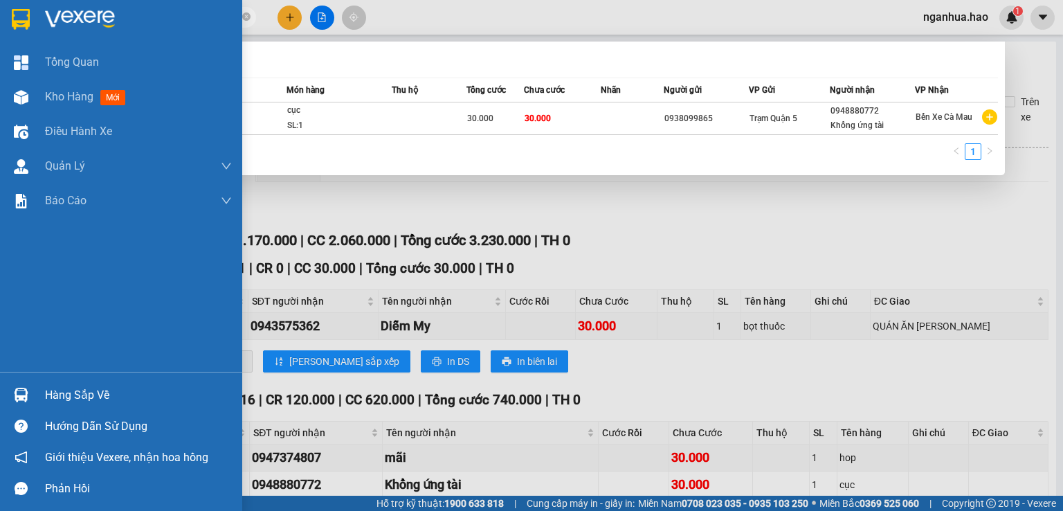
drag, startPoint x: 142, startPoint y: 12, endPoint x: 25, endPoint y: 33, distance: 118.7
click at [25, 33] on section "Kết quả tìm kiếm ( 1 ) Bộ lọc Mã ĐH Trạng thái Món hàng Thu hộ Tổng cước Chưa c…" at bounding box center [531, 255] width 1063 height 511
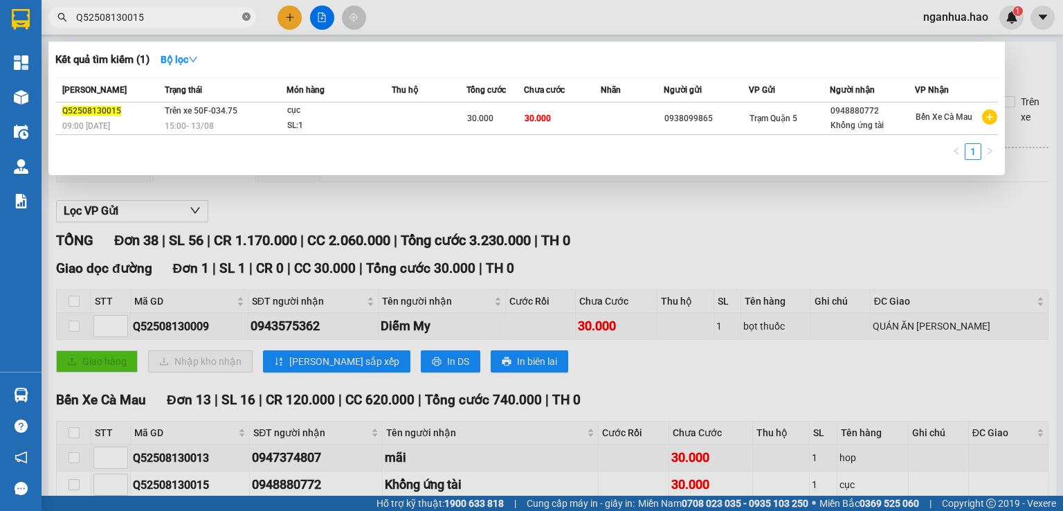
click at [244, 15] on icon "close-circle" at bounding box center [246, 16] width 8 height 8
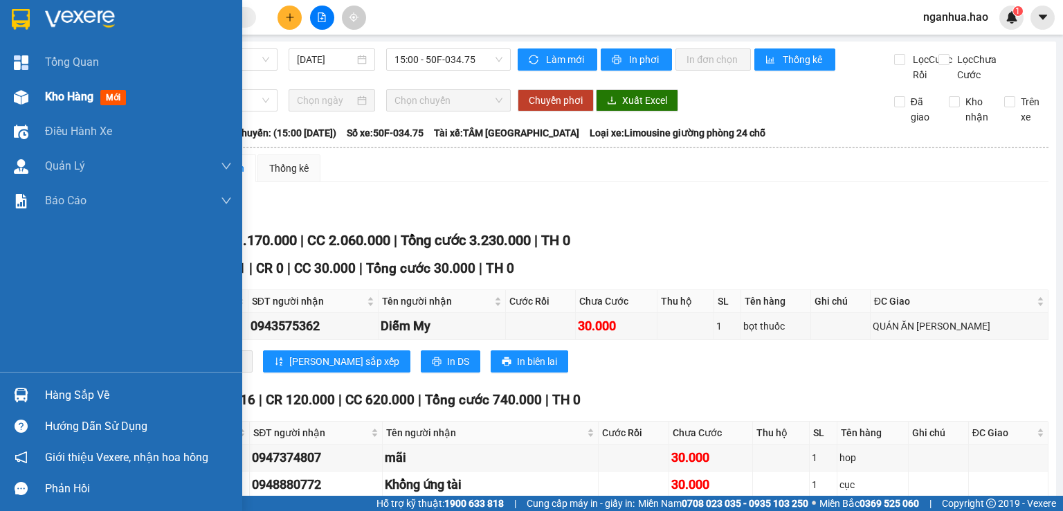
click at [62, 97] on span "Kho hàng" at bounding box center [69, 96] width 48 height 13
click at [75, 96] on span "Kho hàng" at bounding box center [69, 96] width 48 height 13
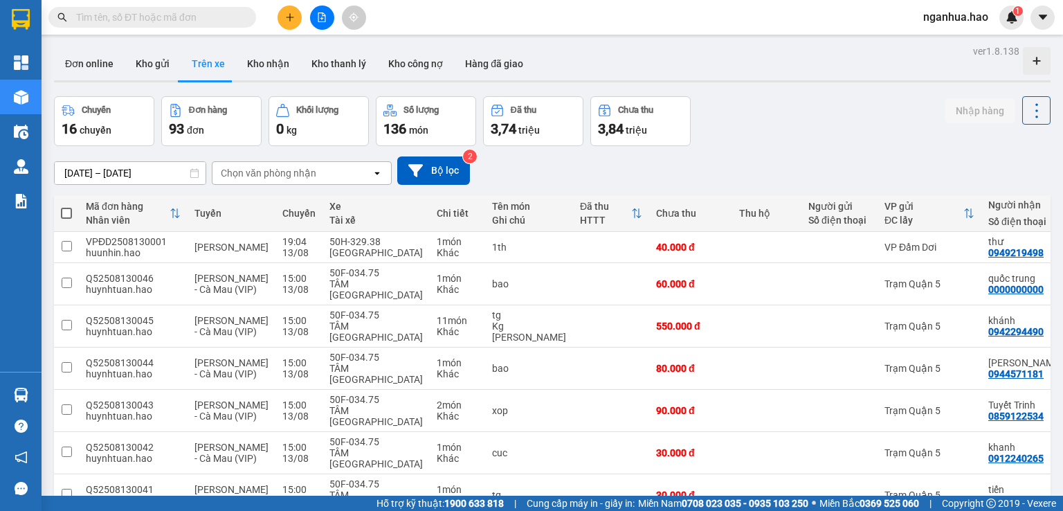
click at [158, 16] on input "text" at bounding box center [157, 17] width 163 height 15
click at [145, 62] on button "Kho gửi" at bounding box center [153, 63] width 56 height 33
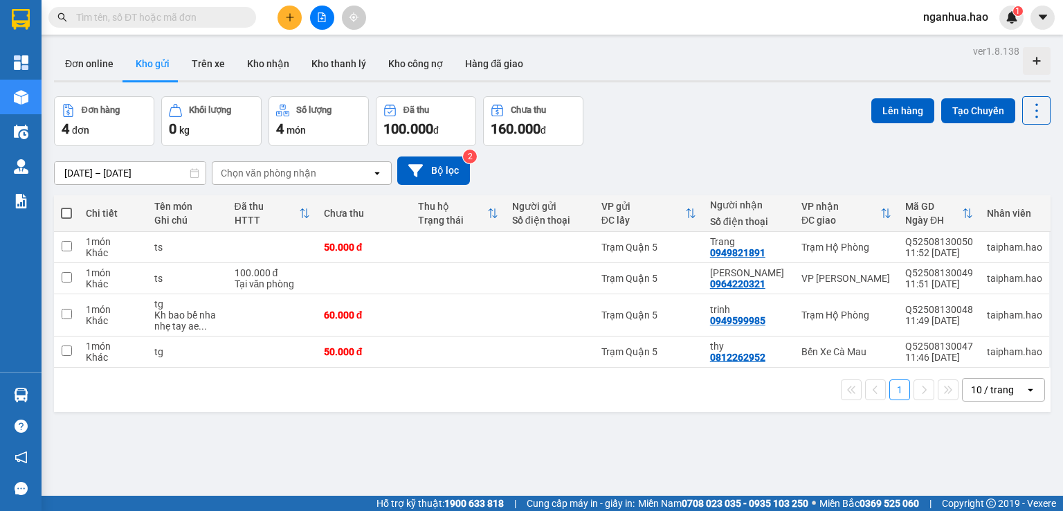
click at [138, 18] on input "text" at bounding box center [157, 17] width 163 height 15
paste input "Q52508130015"
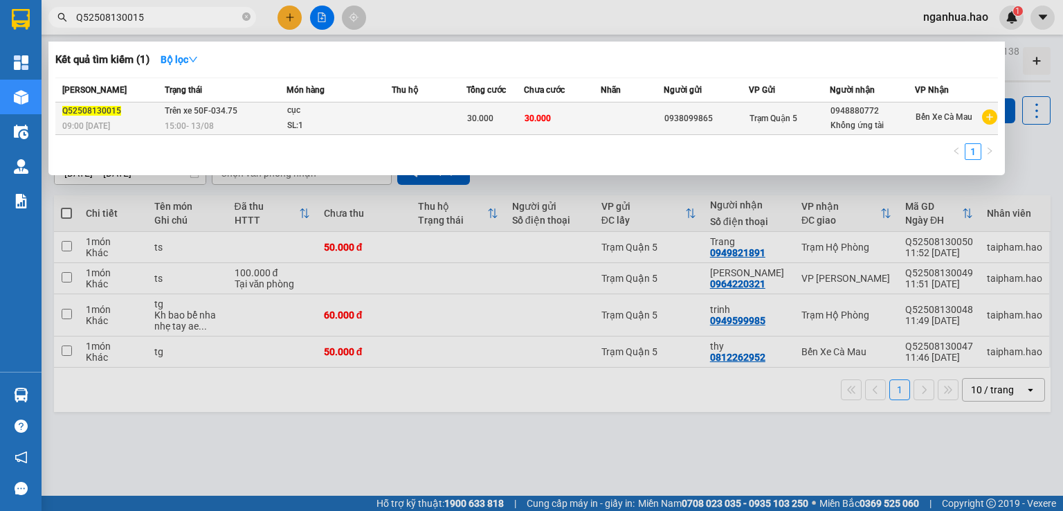
type input "Q52508130015"
click at [397, 127] on td at bounding box center [429, 118] width 75 height 33
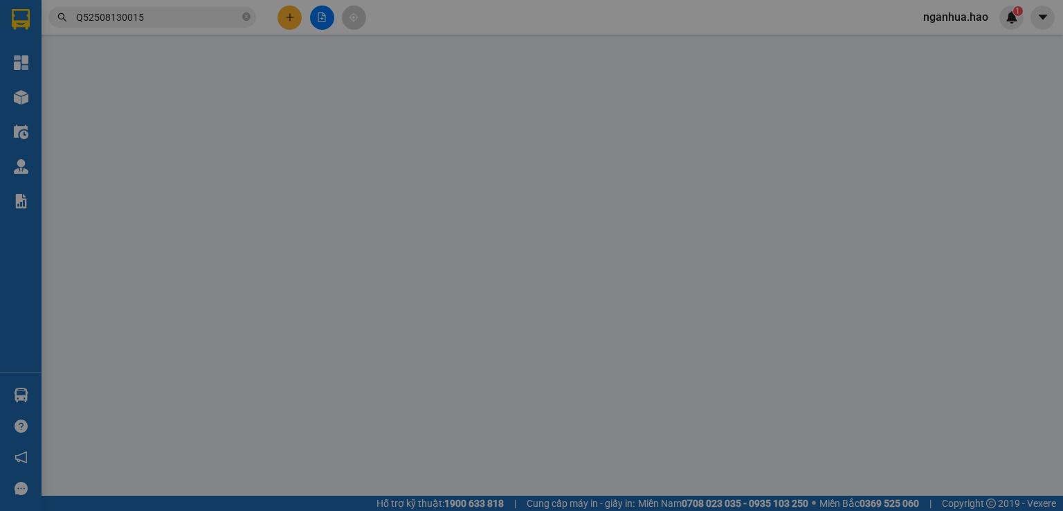
type input "0938099865"
type input "0948880772"
type input "Khổng ứng tài"
type input "30.000"
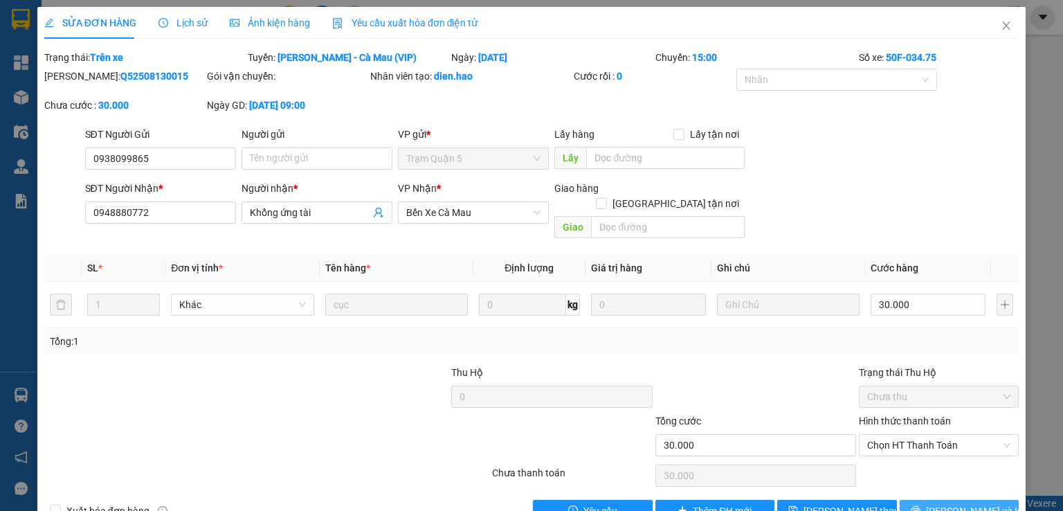
click at [950, 503] on span "[PERSON_NAME] và In" at bounding box center [974, 510] width 97 height 15
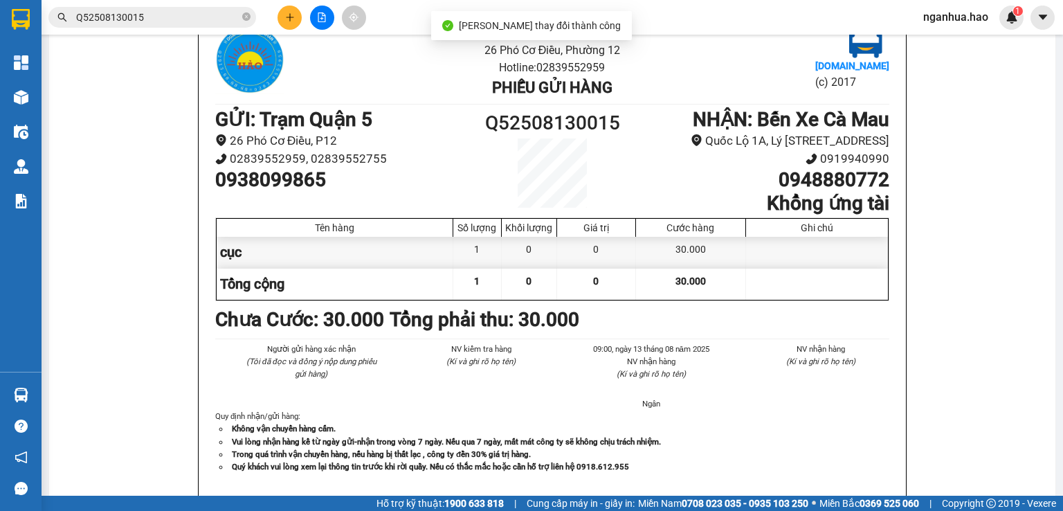
scroll to position [69, 0]
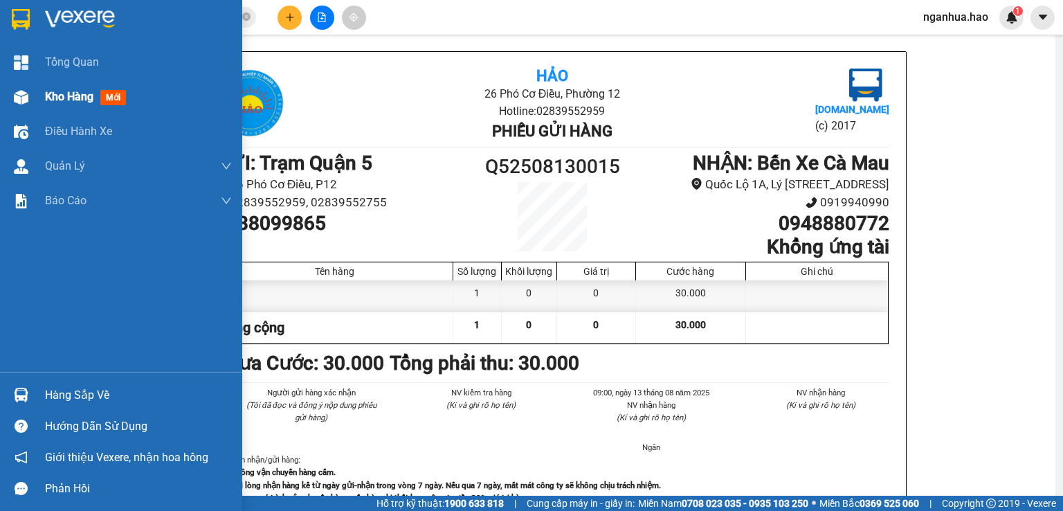
click at [54, 98] on span "Kho hàng" at bounding box center [69, 96] width 48 height 13
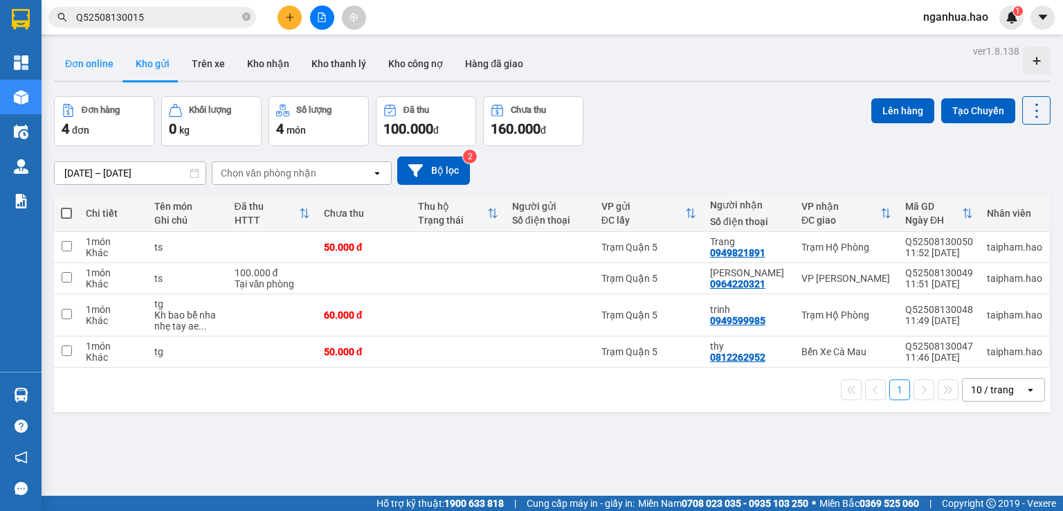
click at [93, 64] on button "Đơn online" at bounding box center [89, 63] width 71 height 33
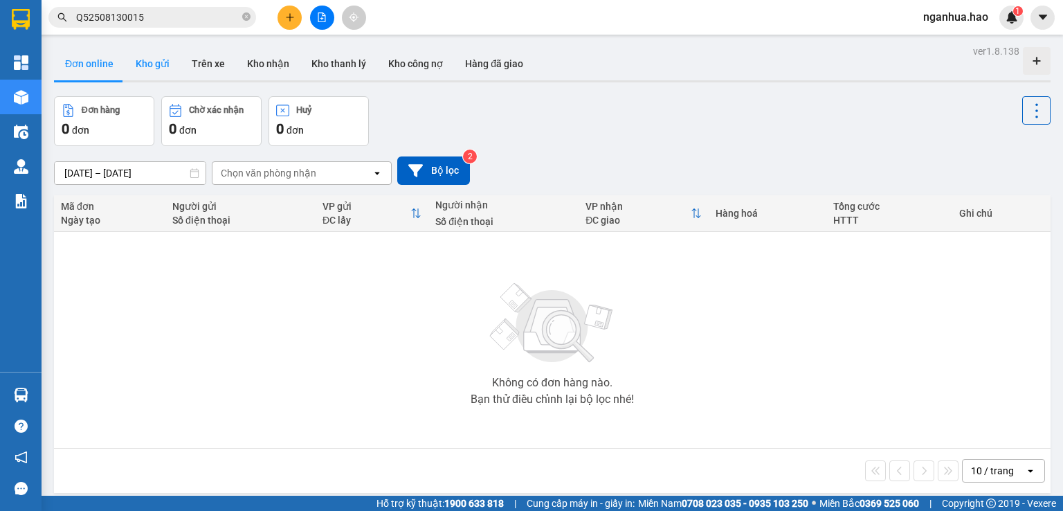
click at [158, 73] on button "Kho gửi" at bounding box center [153, 63] width 56 height 33
type input "11/08/2025 – 13/08/2025"
